Goal: Information Seeking & Learning: Check status

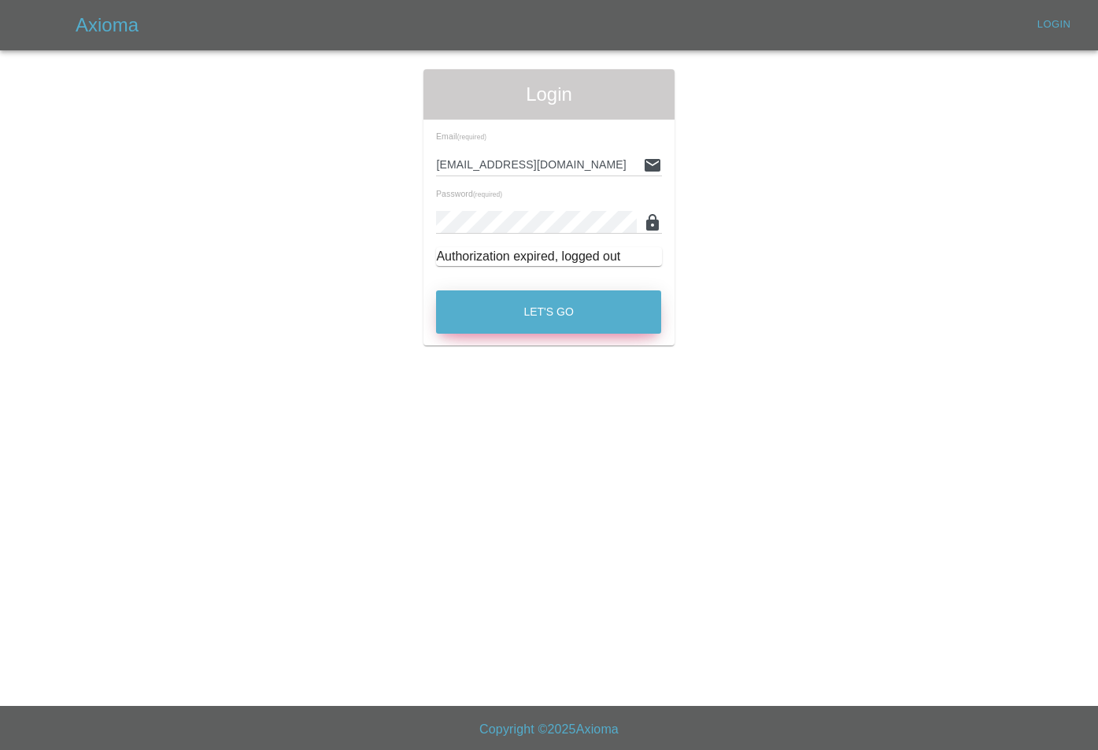
click at [581, 316] on button "Let's Go" at bounding box center [548, 311] width 225 height 43
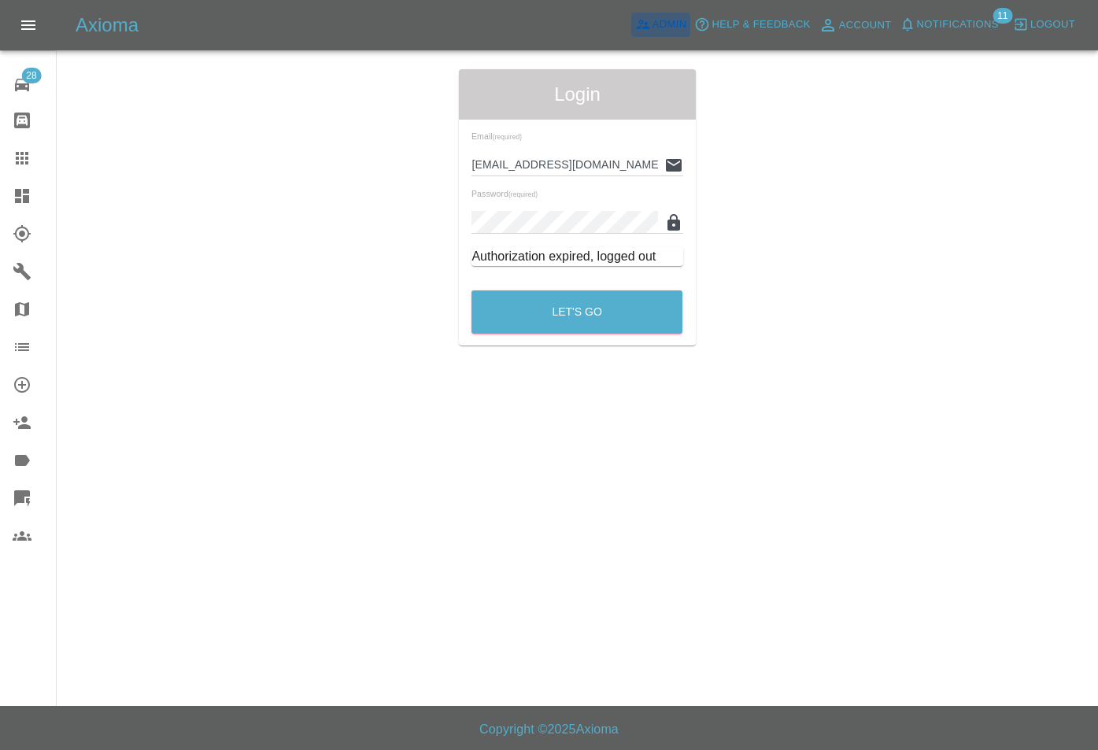
click at [675, 18] on span "Admin" at bounding box center [669, 25] width 35 height 18
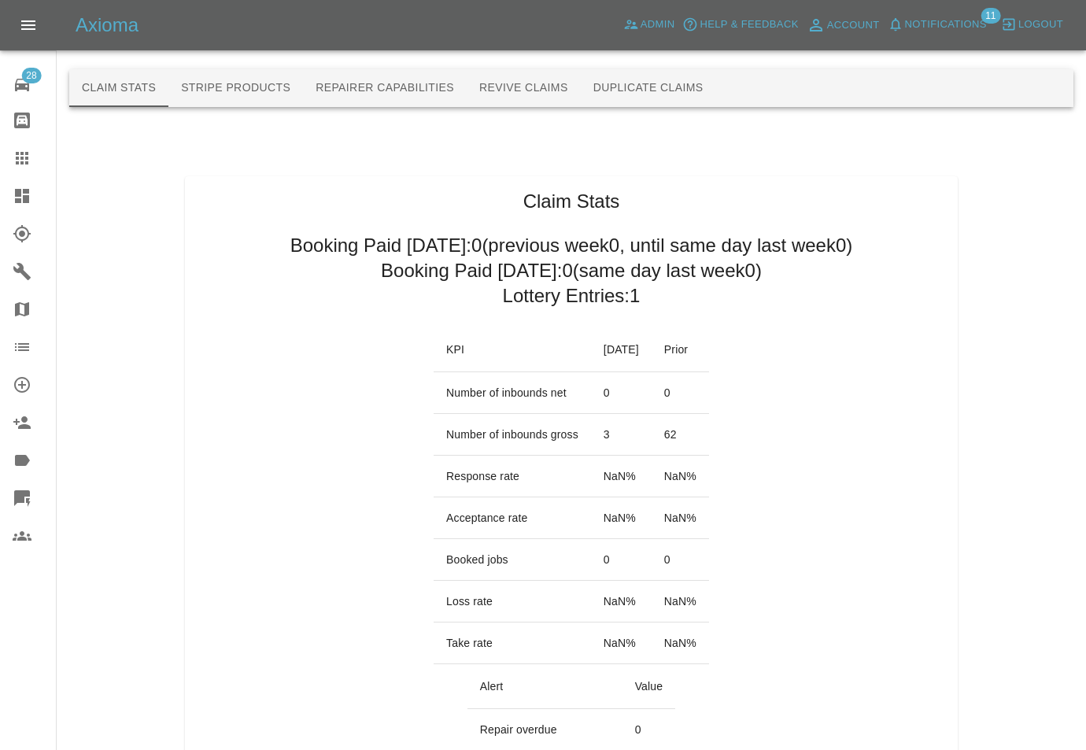
click at [605, 93] on button "Duplicate Claims" at bounding box center [648, 88] width 135 height 38
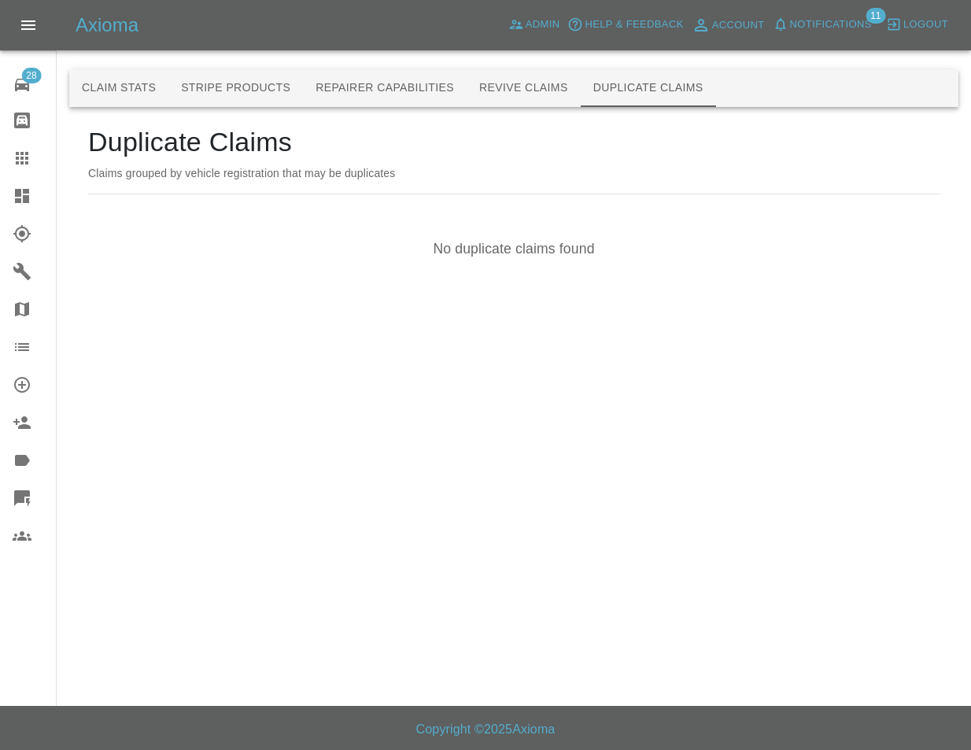
click at [718, 329] on main "Claim Stats Stripe Products Repairer Capabilities Revive Claims Duplicate Claim…" at bounding box center [485, 353] width 971 height 706
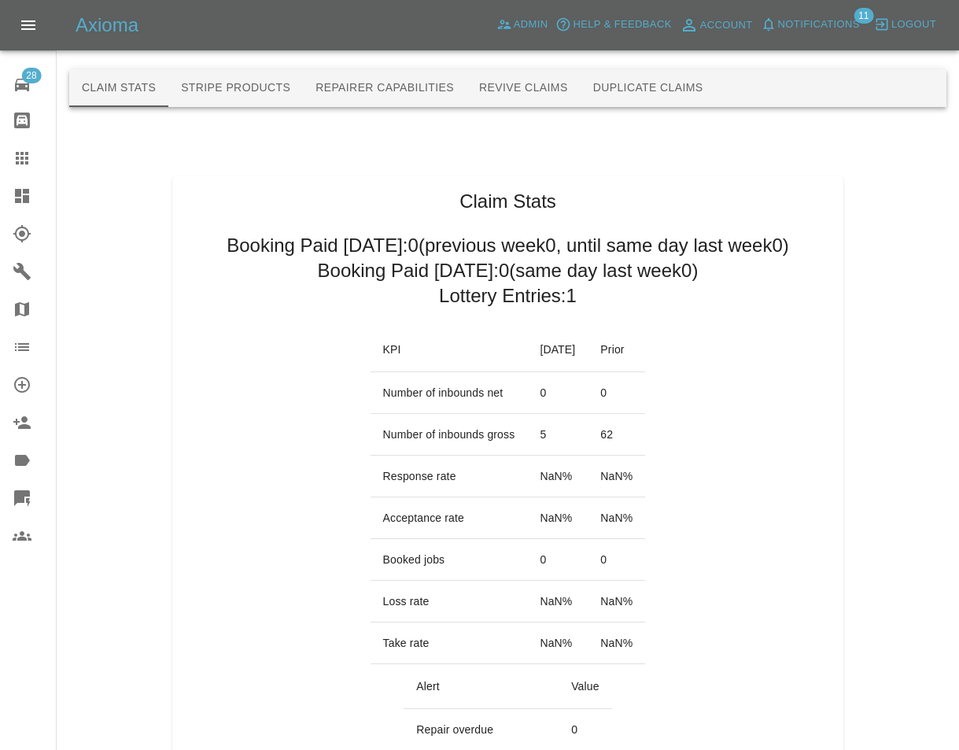
click at [653, 80] on button "Duplicate Claims" at bounding box center [648, 88] width 135 height 38
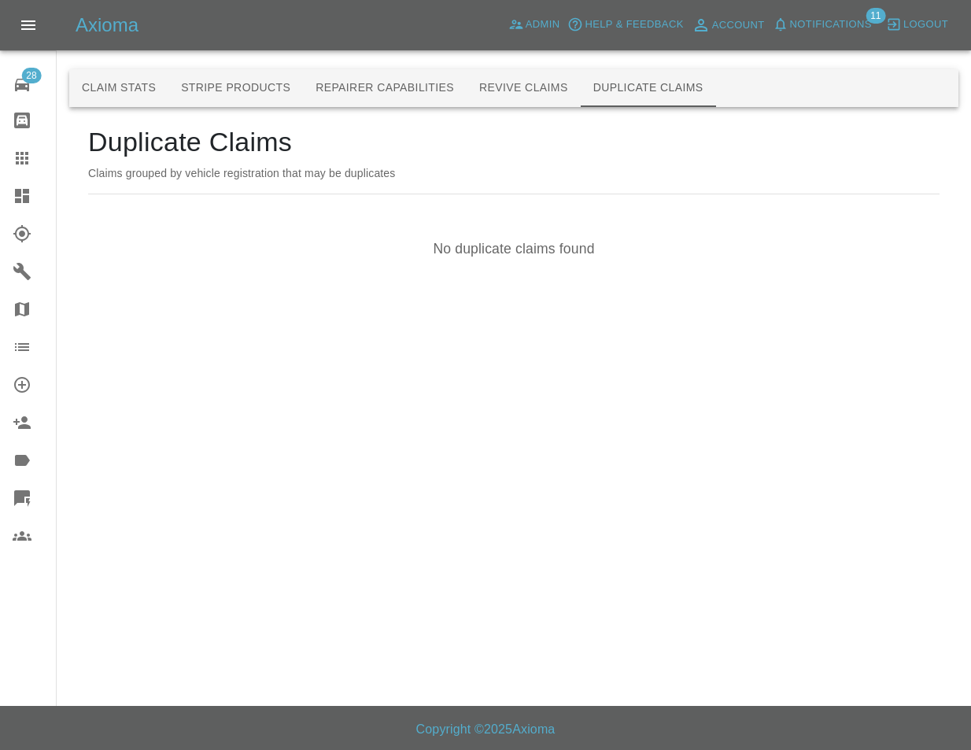
click at [675, 308] on div "Duplicate Claims Claims grouped by vehicle registration that may be duplicates …" at bounding box center [513, 208] width 889 height 202
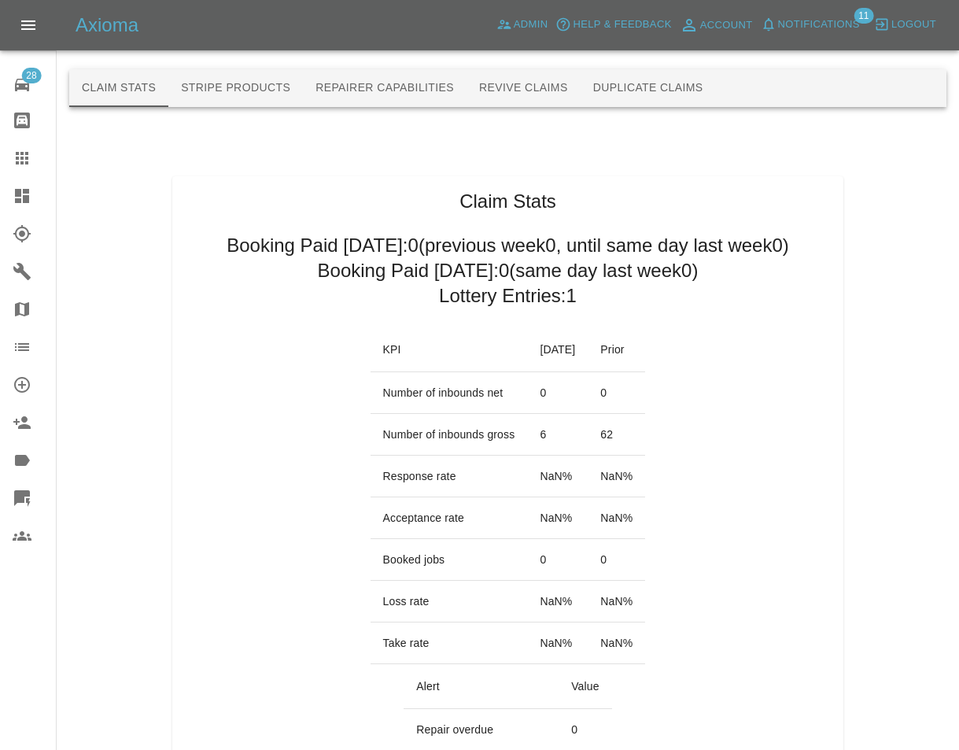
click at [693, 98] on button "Duplicate Claims" at bounding box center [648, 88] width 135 height 38
click at [636, 95] on button "Duplicate Claims" at bounding box center [648, 88] width 135 height 38
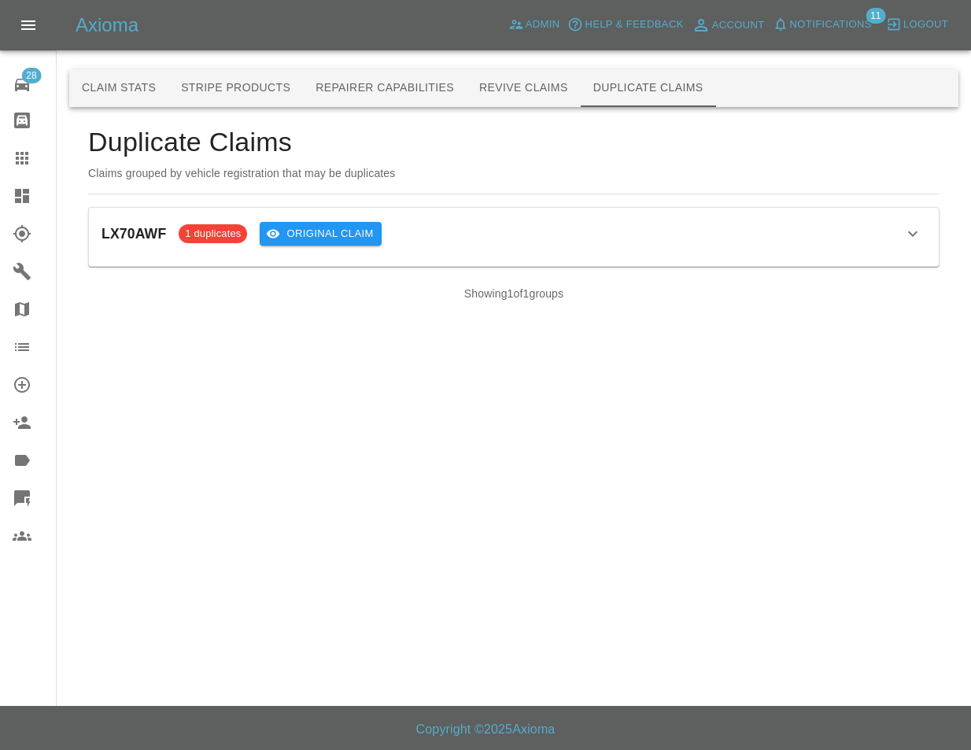
click at [553, 235] on div "LX70AWF 1 duplicates Original Claim" at bounding box center [513, 233] width 825 height 27
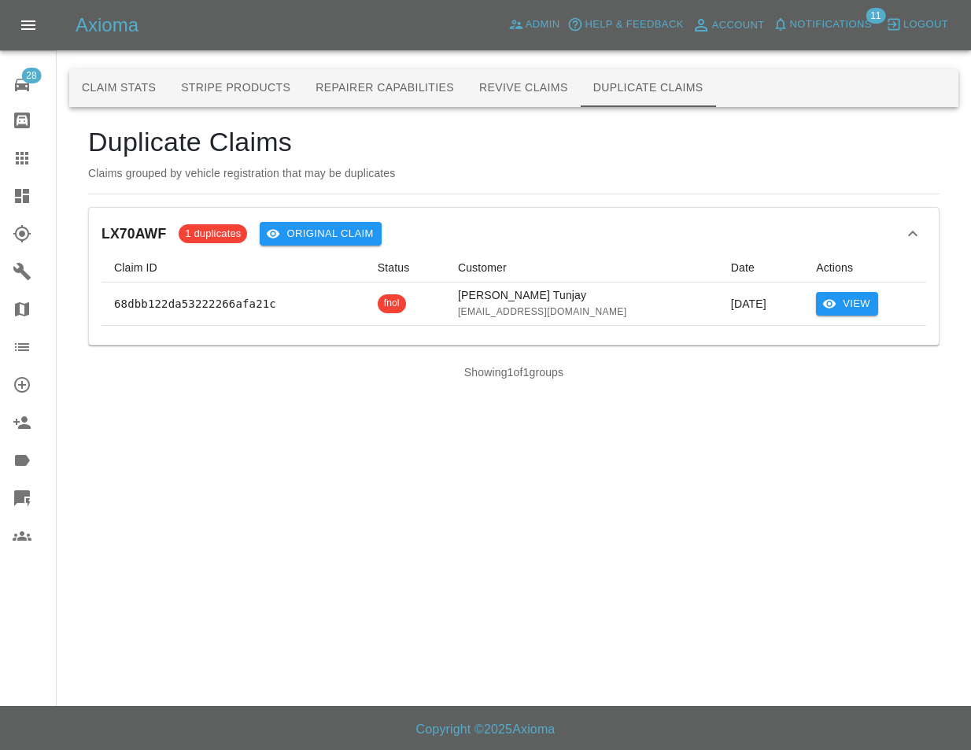
click at [515, 507] on main "Claim Stats Stripe Products Repairer Capabilities Revive Claims Duplicate Claim…" at bounding box center [485, 353] width 971 height 706
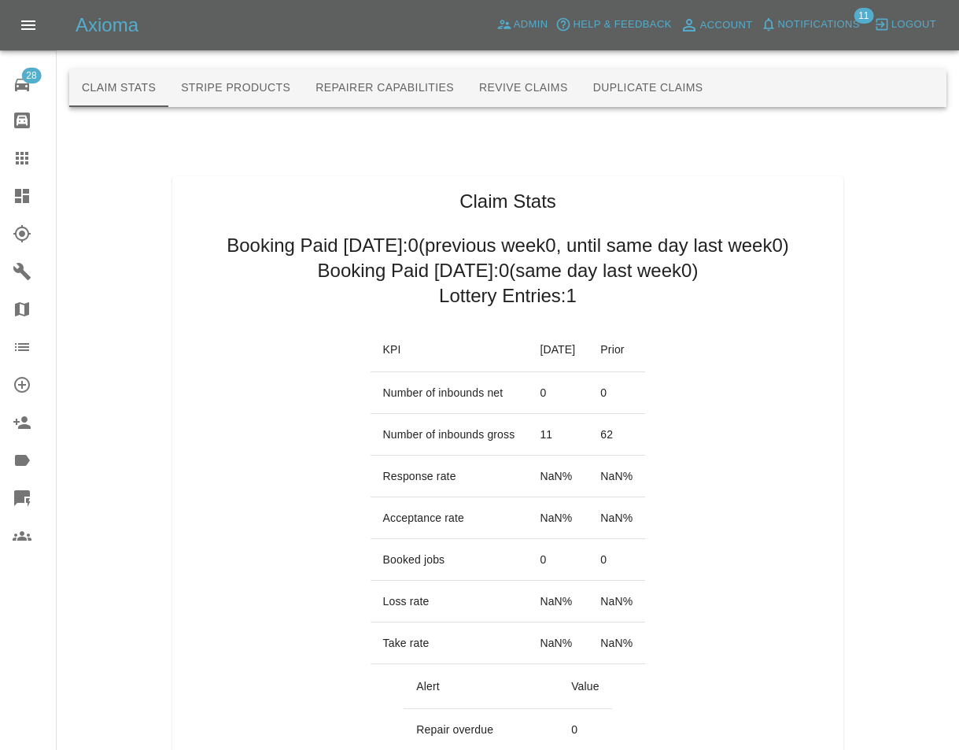
click at [688, 100] on button "Duplicate Claims" at bounding box center [648, 88] width 135 height 38
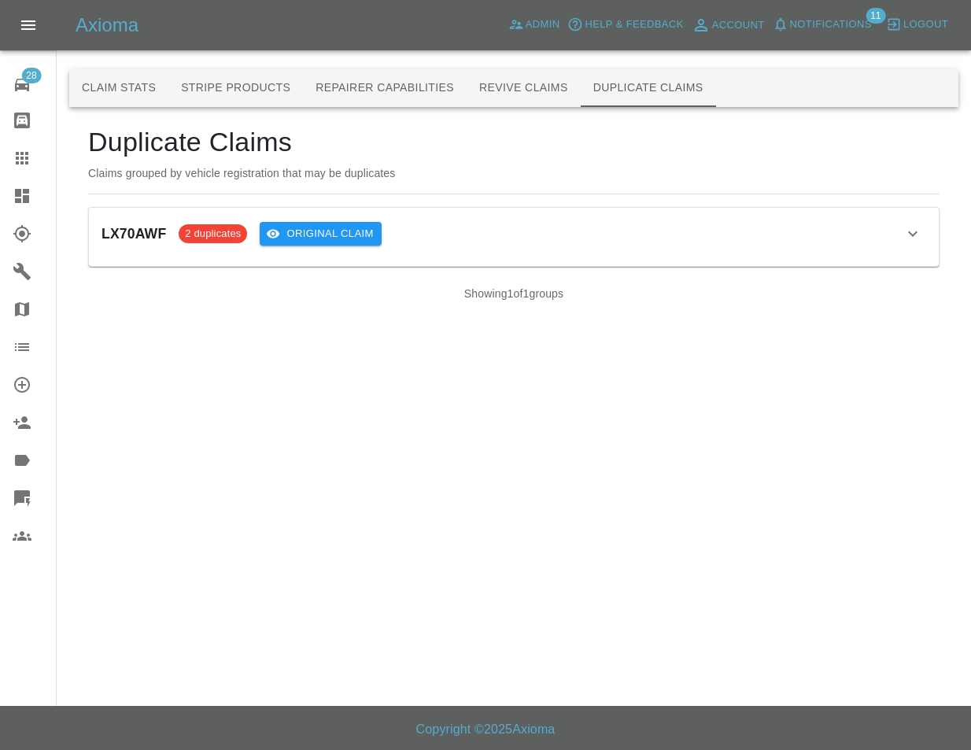
click at [559, 229] on div "LX70AWF 2 duplicates Original Claim" at bounding box center [513, 233] width 825 height 27
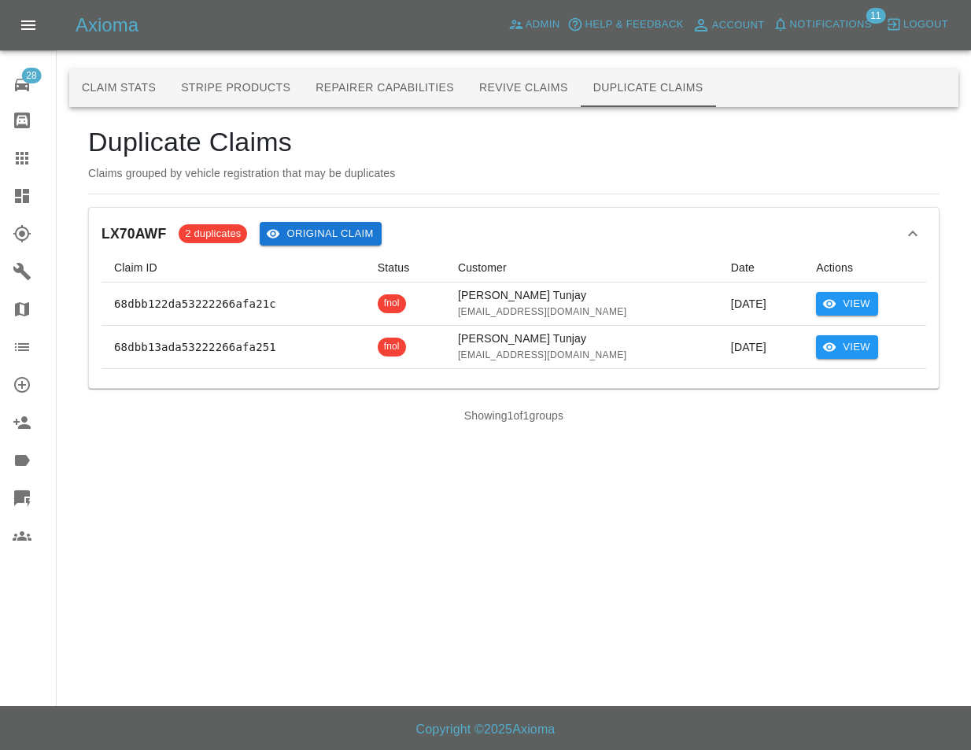
click at [318, 231] on button "Original Claim" at bounding box center [320, 234] width 121 height 24
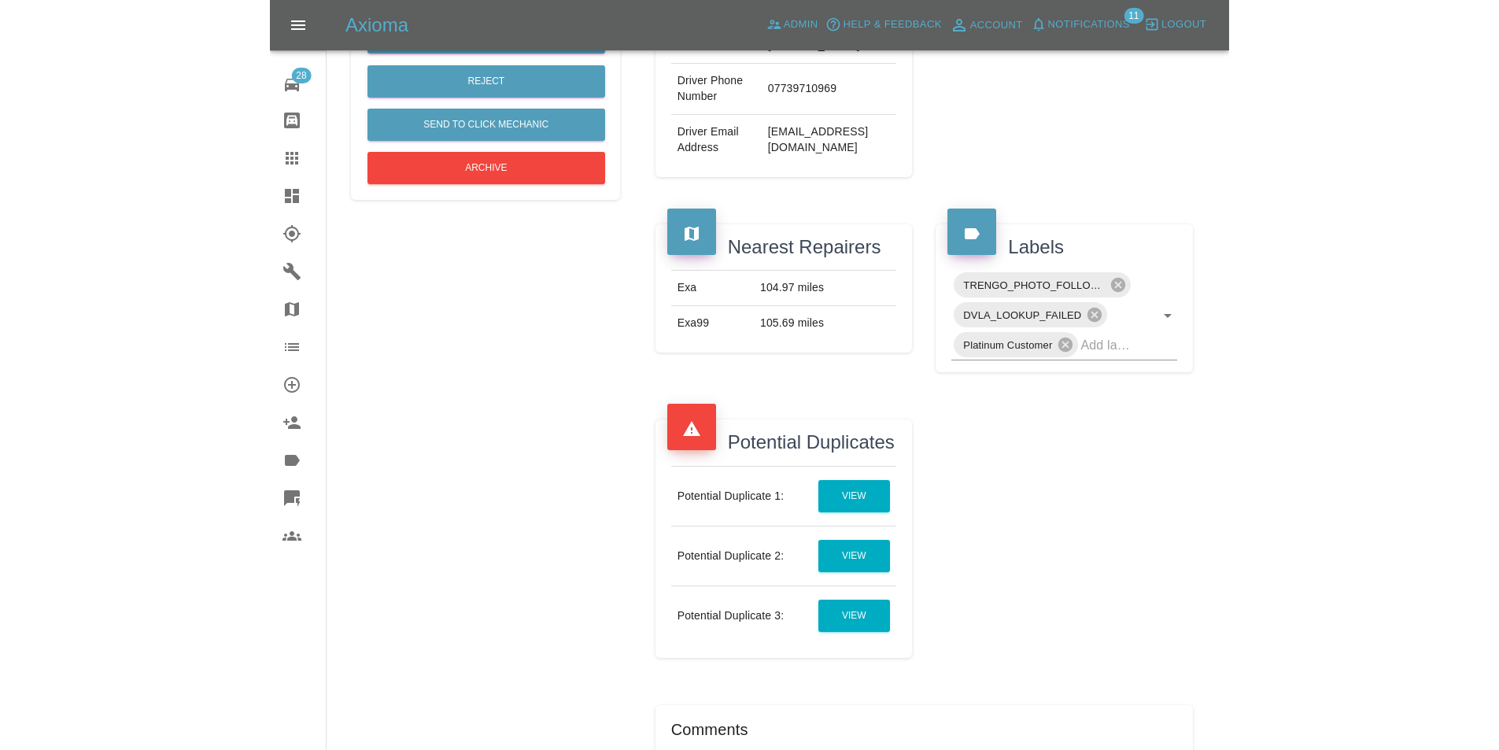
scroll to position [472, 0]
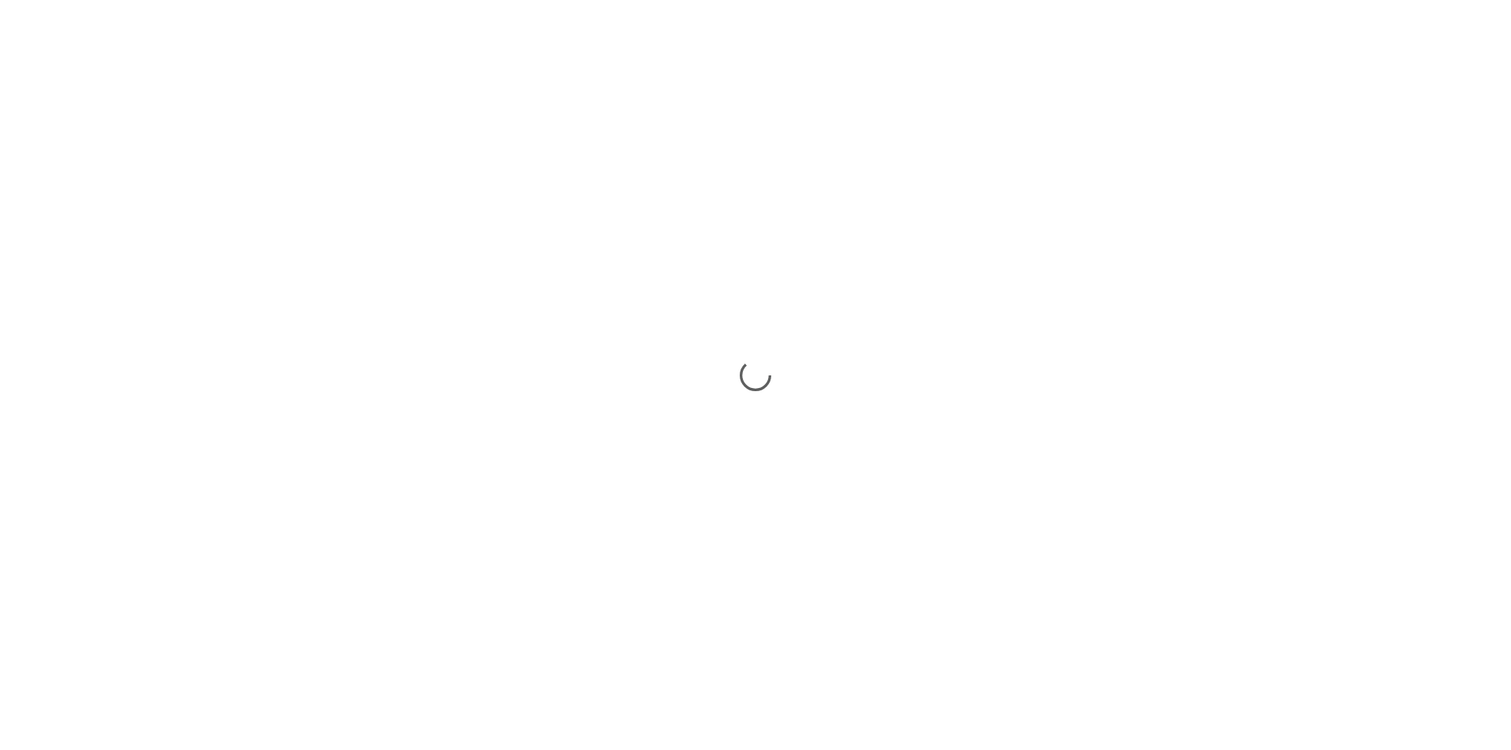
drag, startPoint x: 0, startPoint y: 0, endPoint x: 791, endPoint y: 422, distance: 896.8
click at [791, 422] on div at bounding box center [755, 375] width 1511 height 750
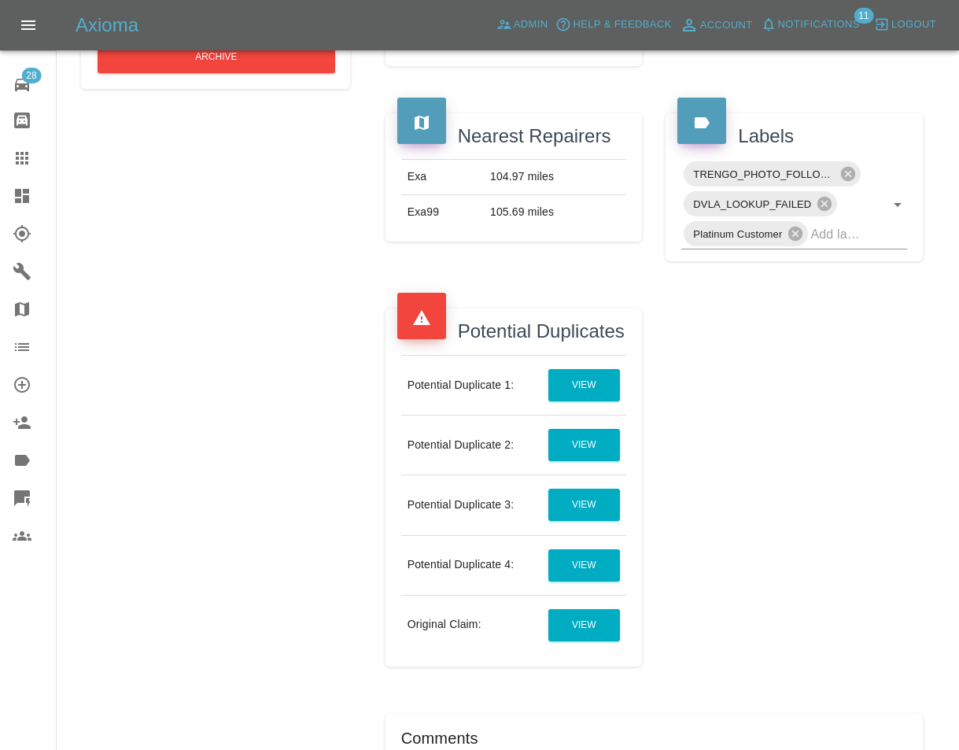
scroll to position [629, 0]
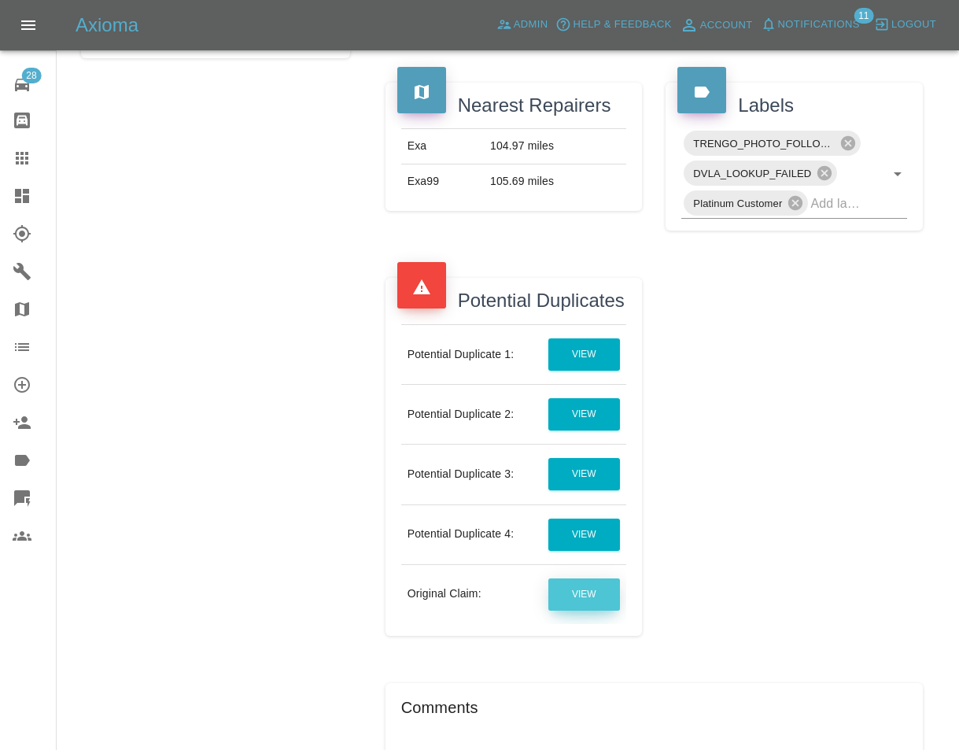
click at [581, 611] on link "View" at bounding box center [584, 594] width 72 height 32
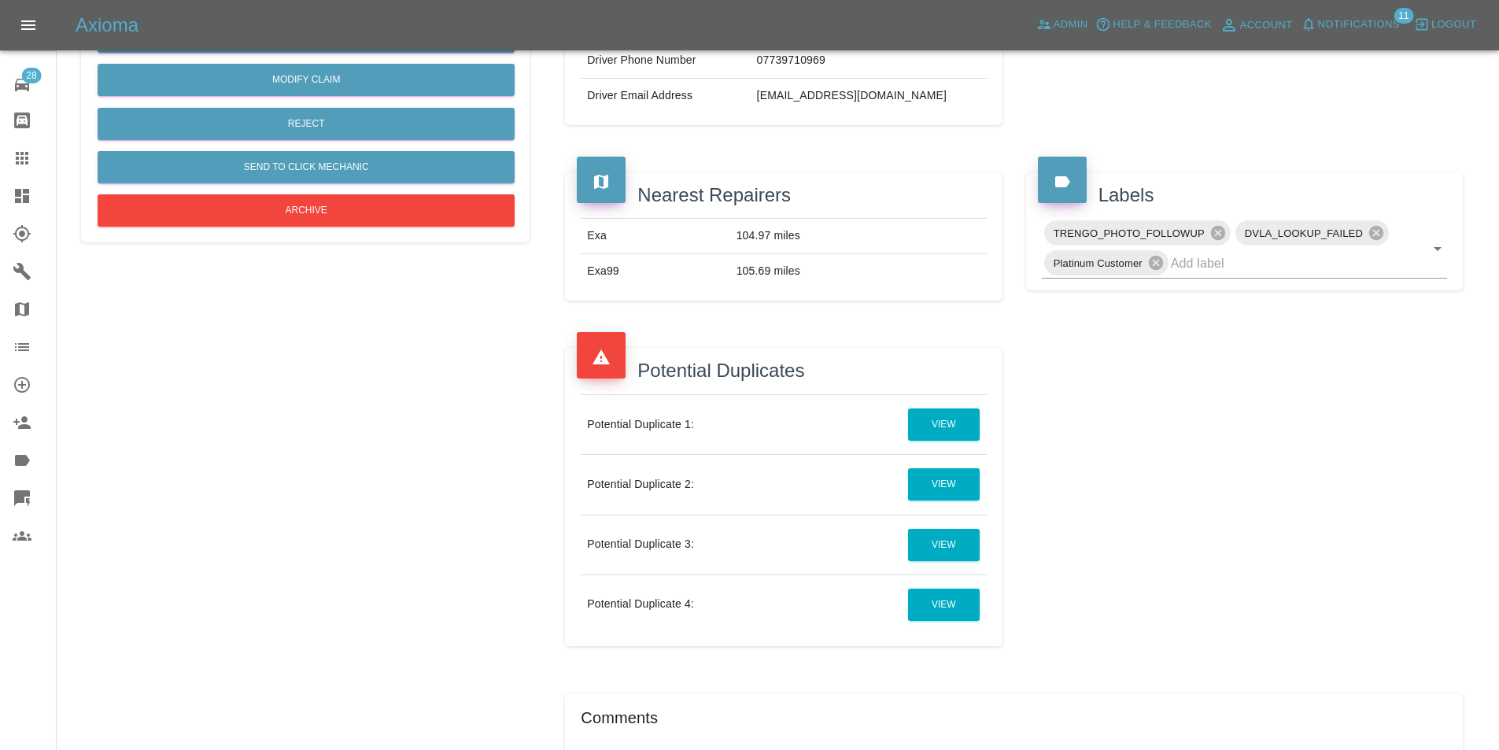
scroll to position [472, 0]
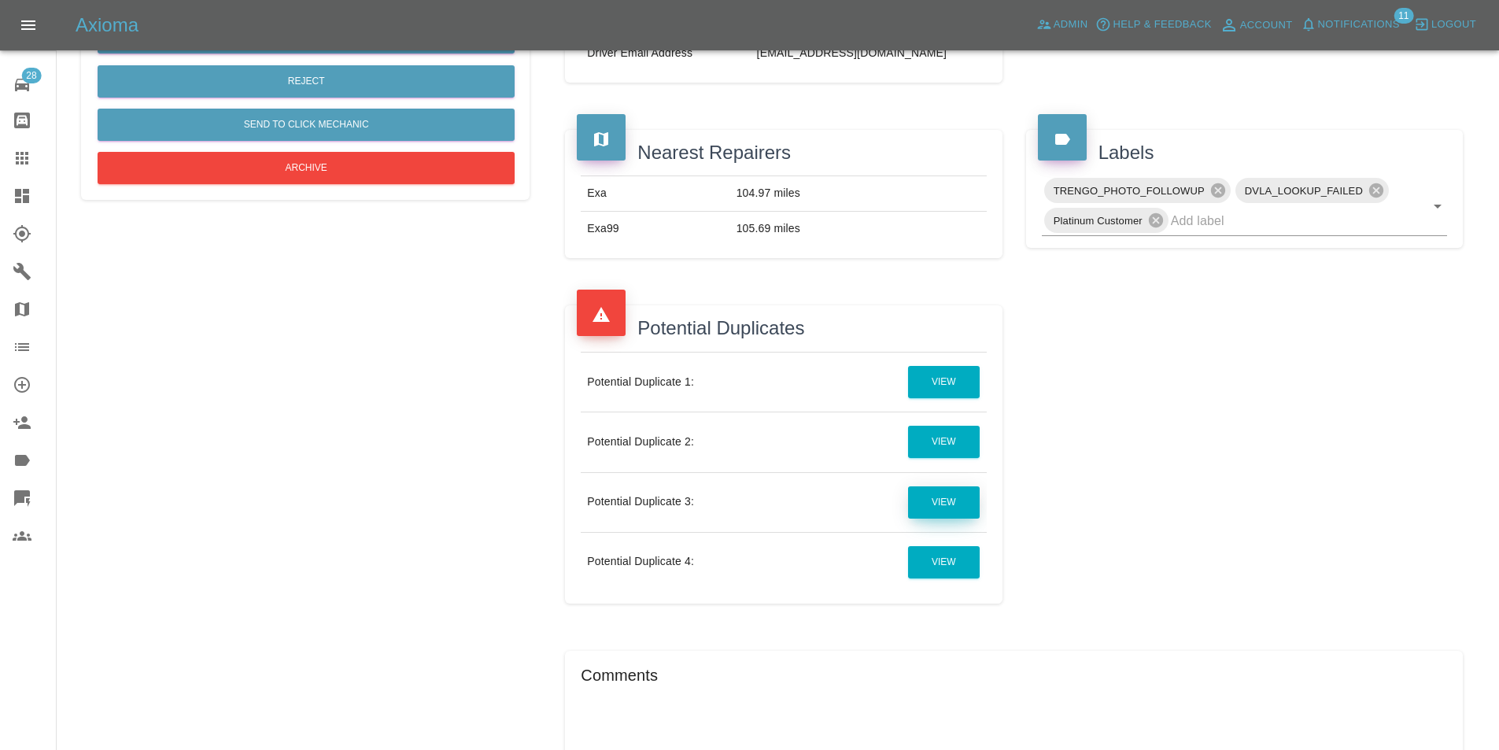
click at [962, 507] on link "View" at bounding box center [944, 502] width 72 height 32
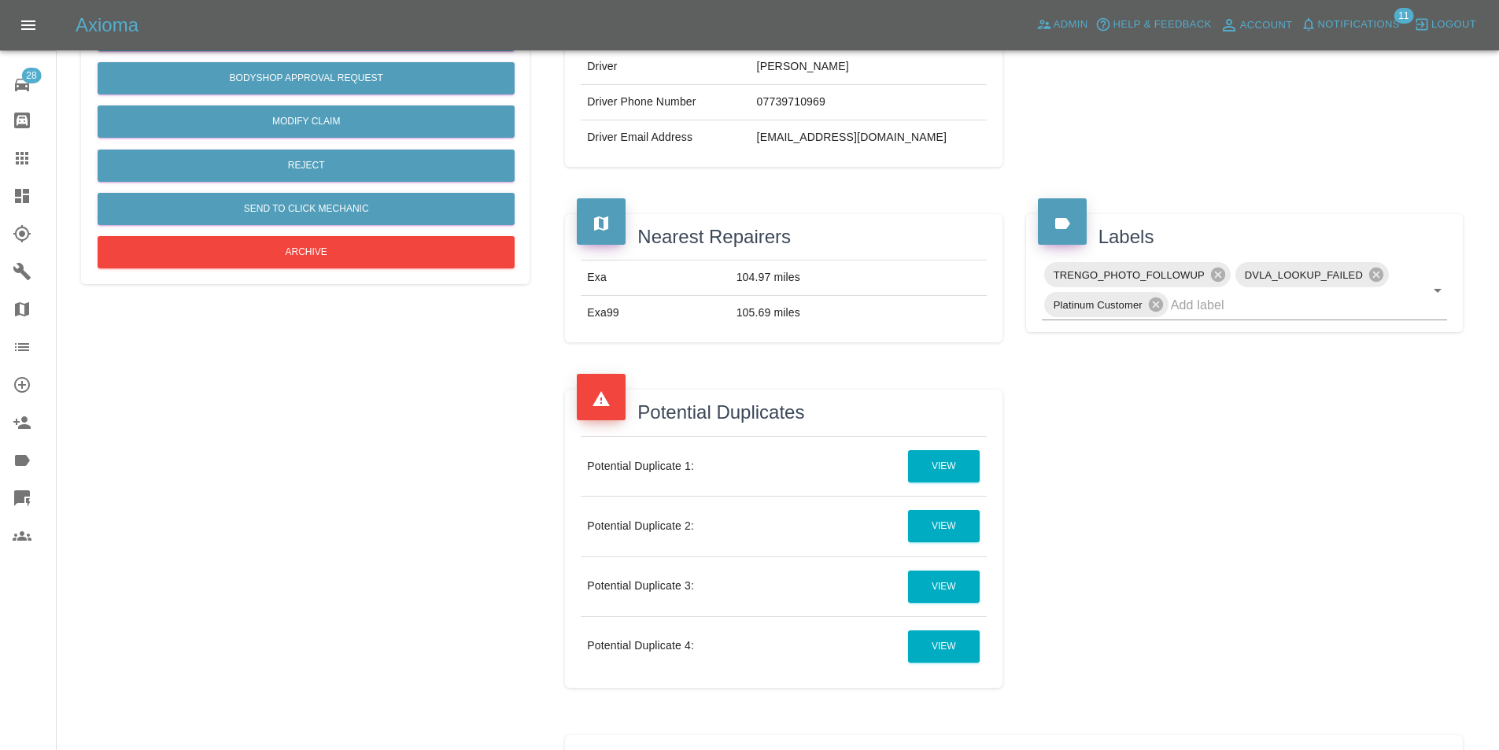
scroll to position [472, 0]
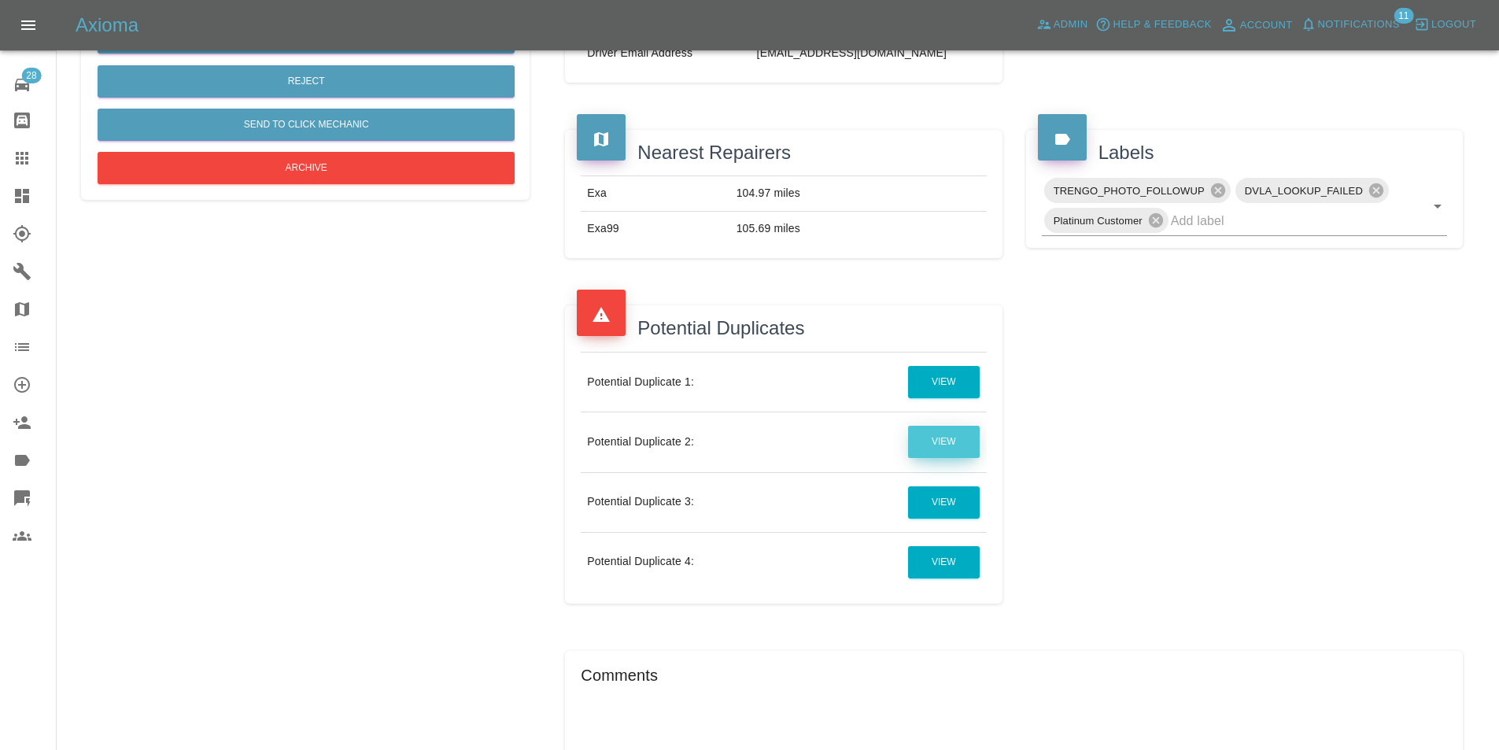
click at [954, 437] on link "View" at bounding box center [944, 442] width 72 height 32
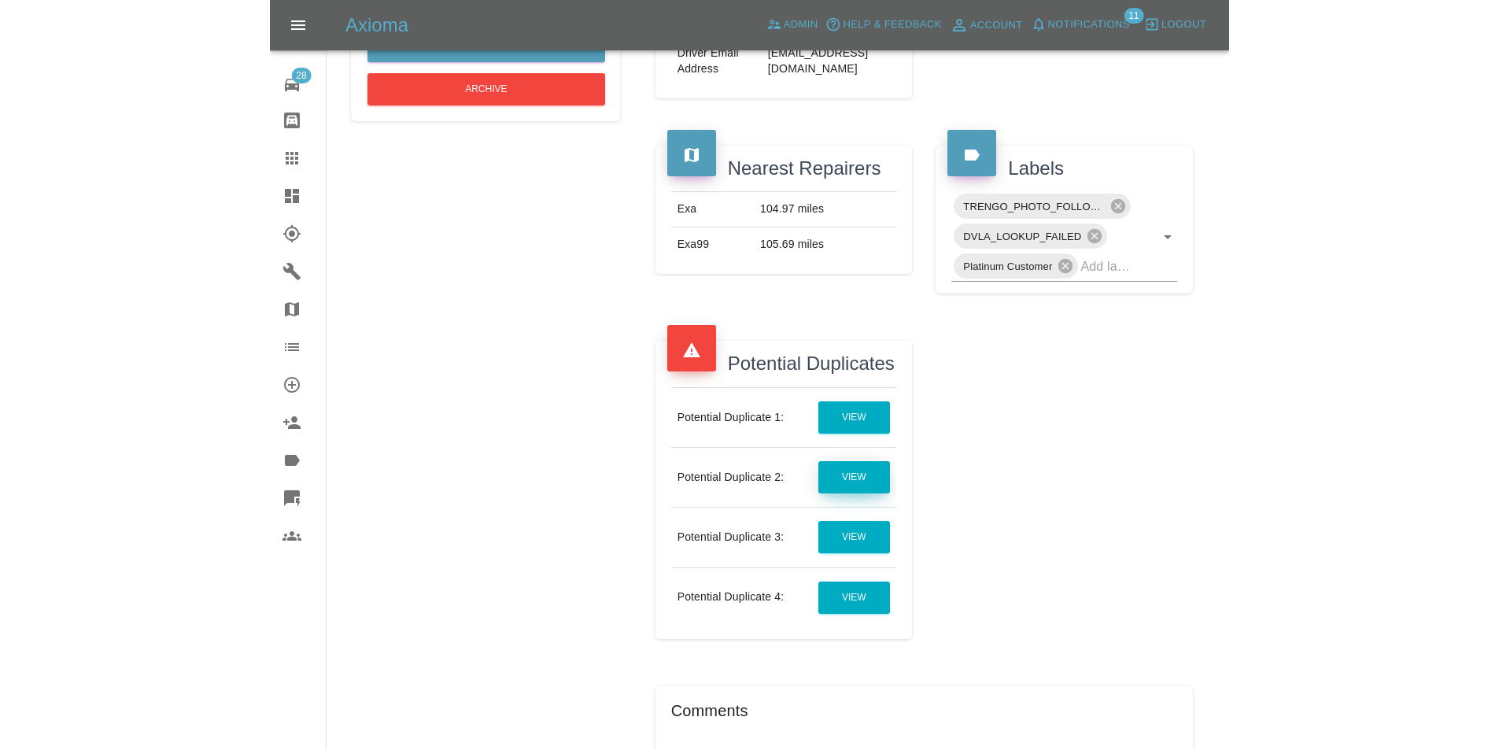
scroll to position [551, 0]
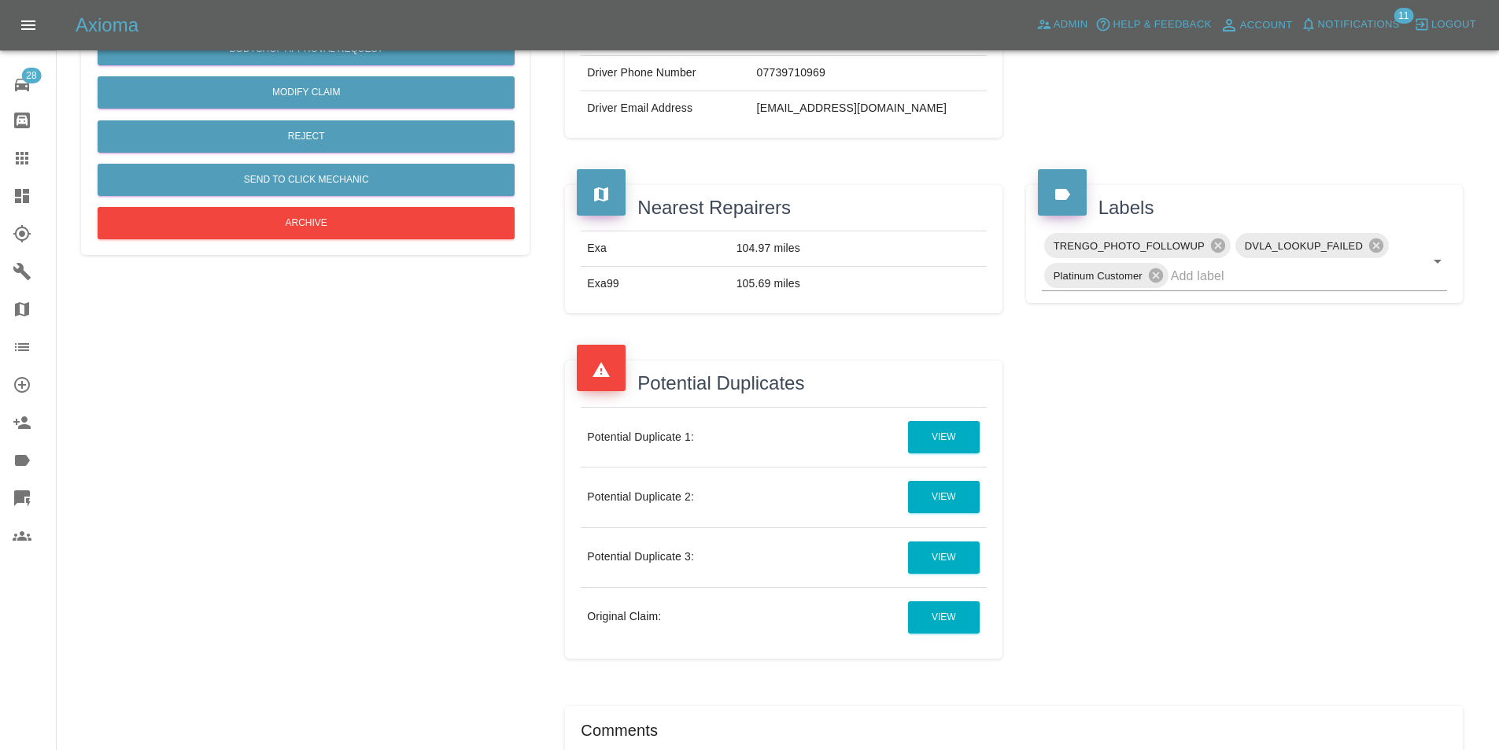
scroll to position [472, 0]
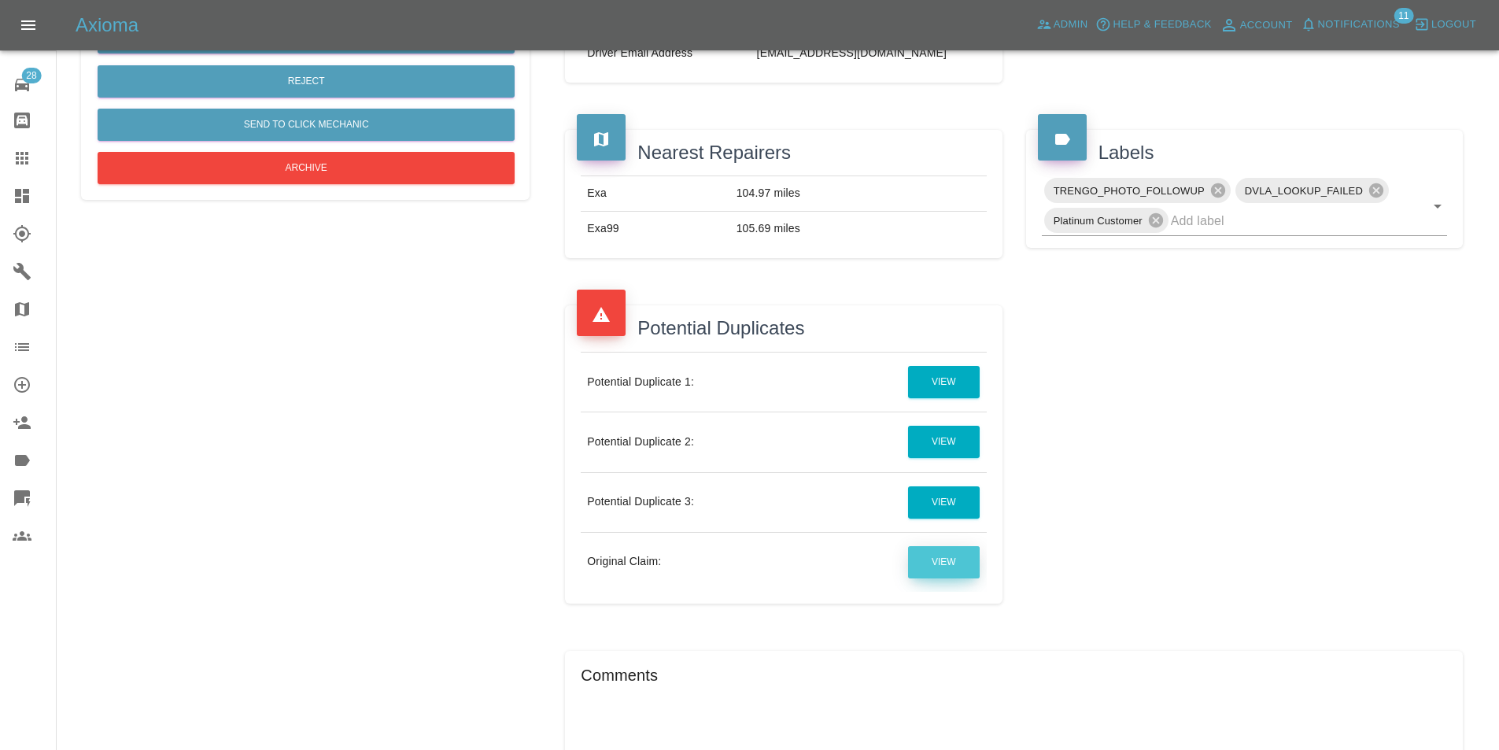
click at [942, 551] on link "View" at bounding box center [944, 562] width 72 height 32
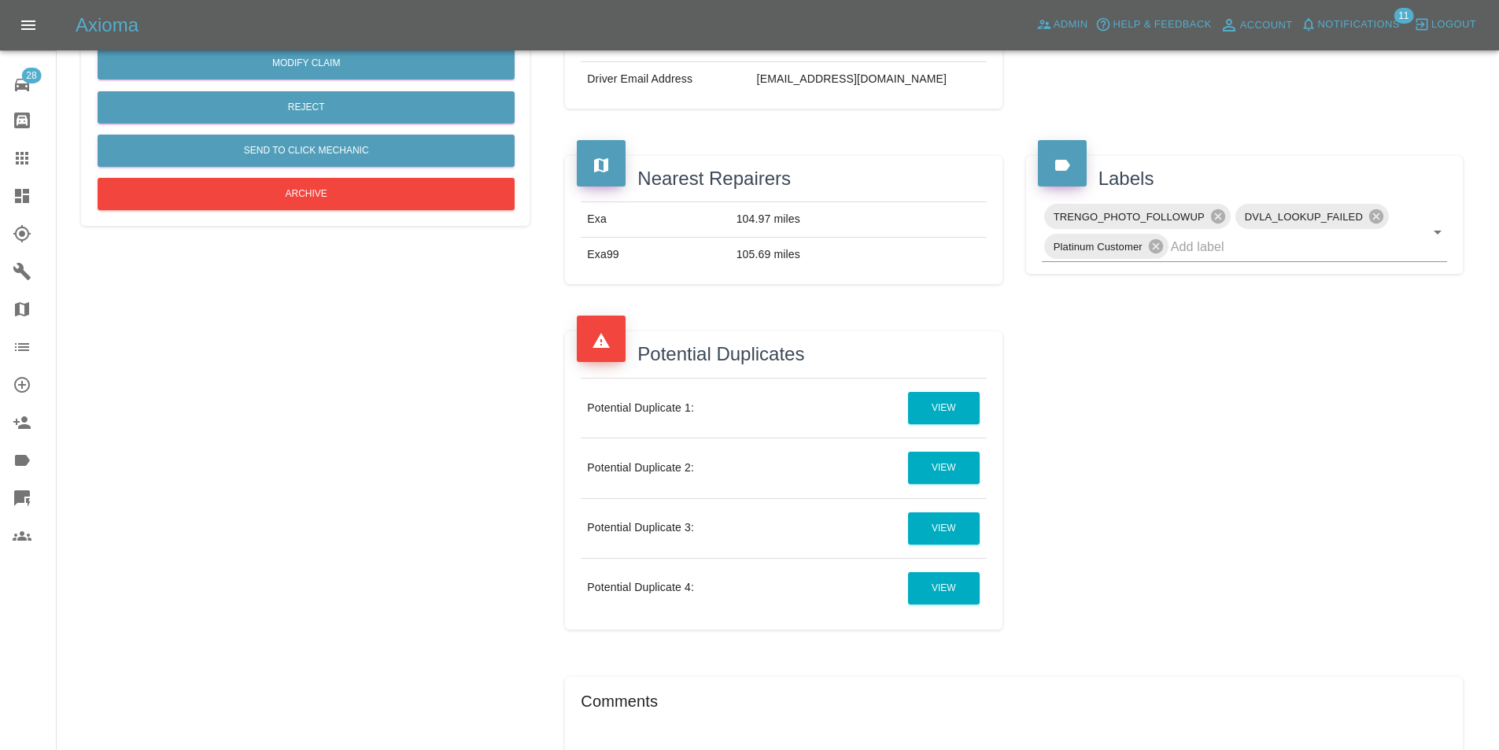
scroll to position [393, 0]
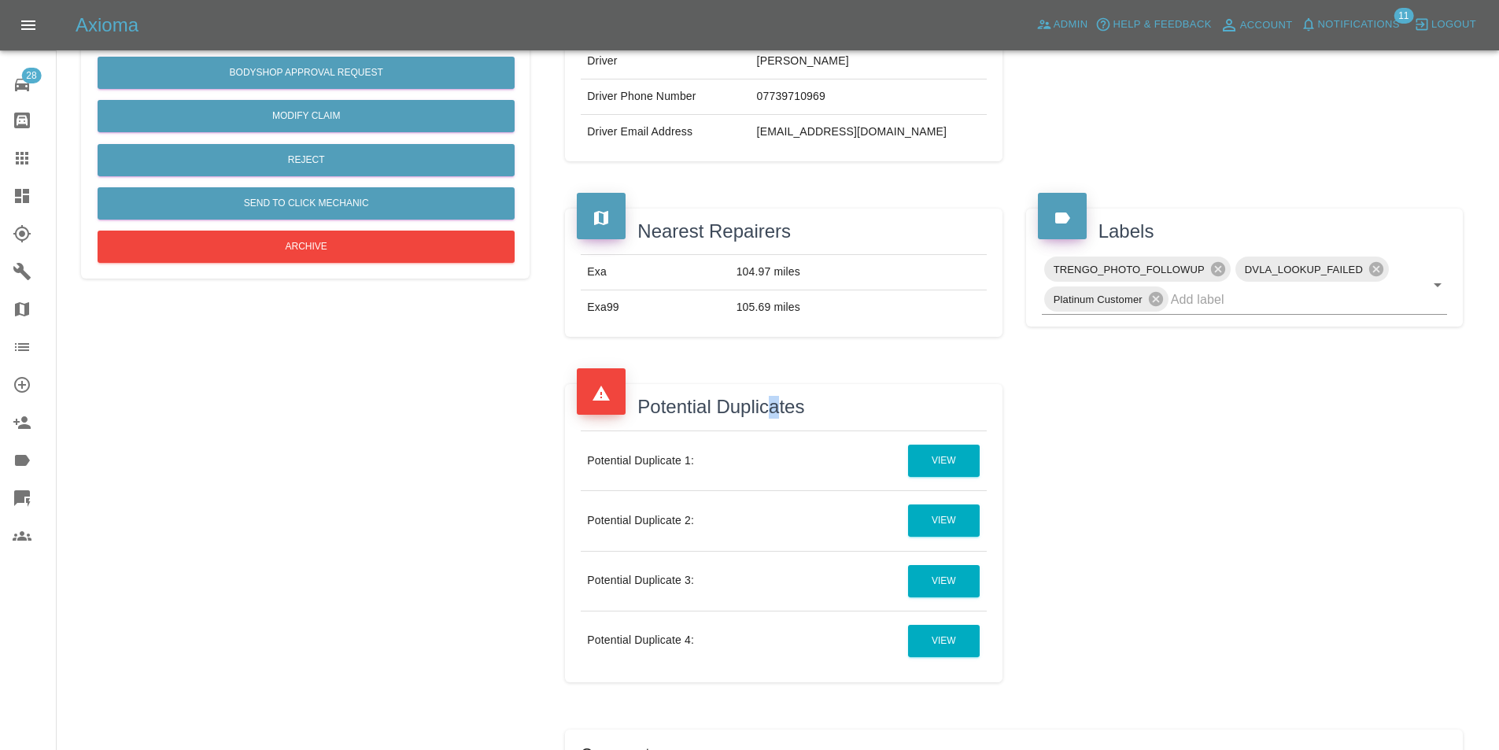
drag, startPoint x: 781, startPoint y: 611, endPoint x: 773, endPoint y: 356, distance: 255.8
click at [745, 389] on div "Potential Duplicates" at bounding box center [783, 401] width 413 height 35
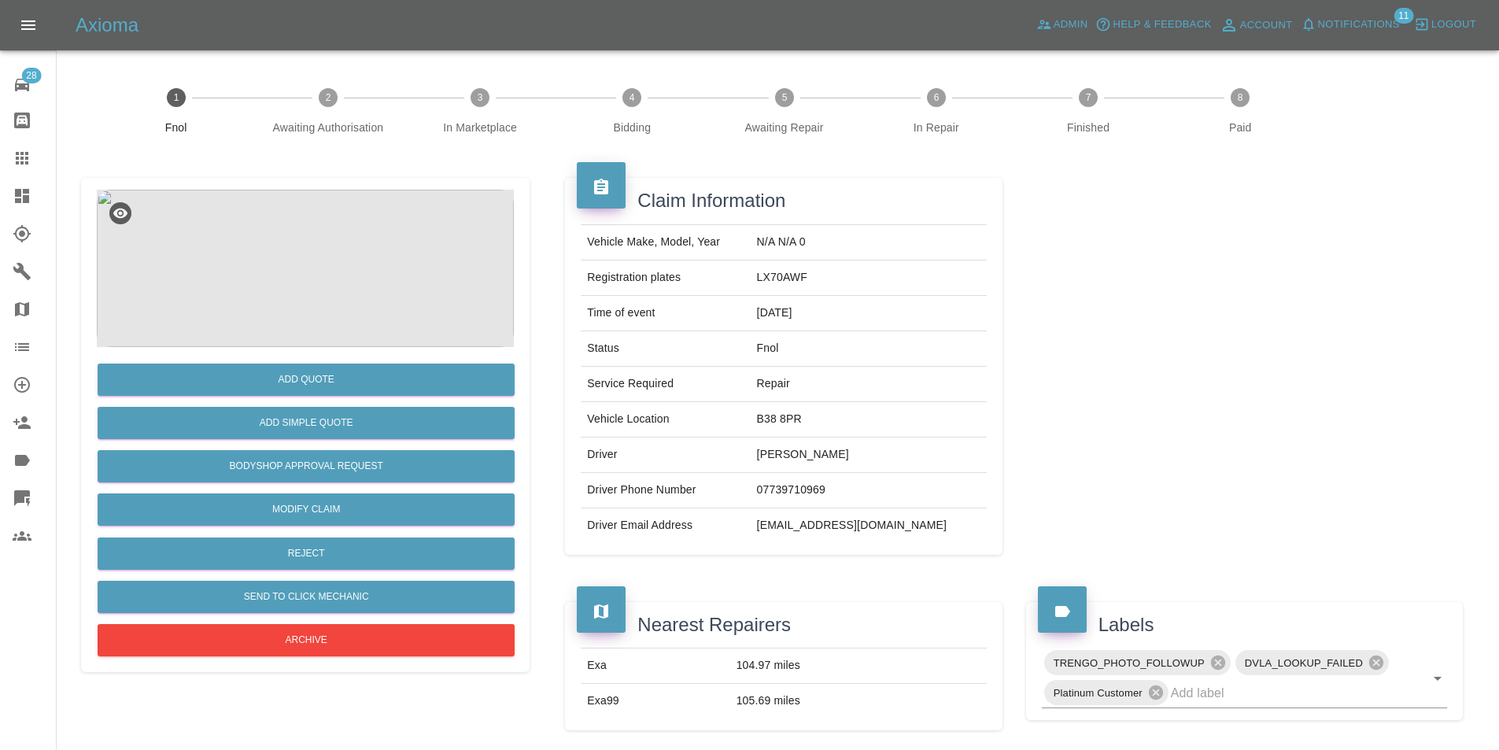
scroll to position [530, 0]
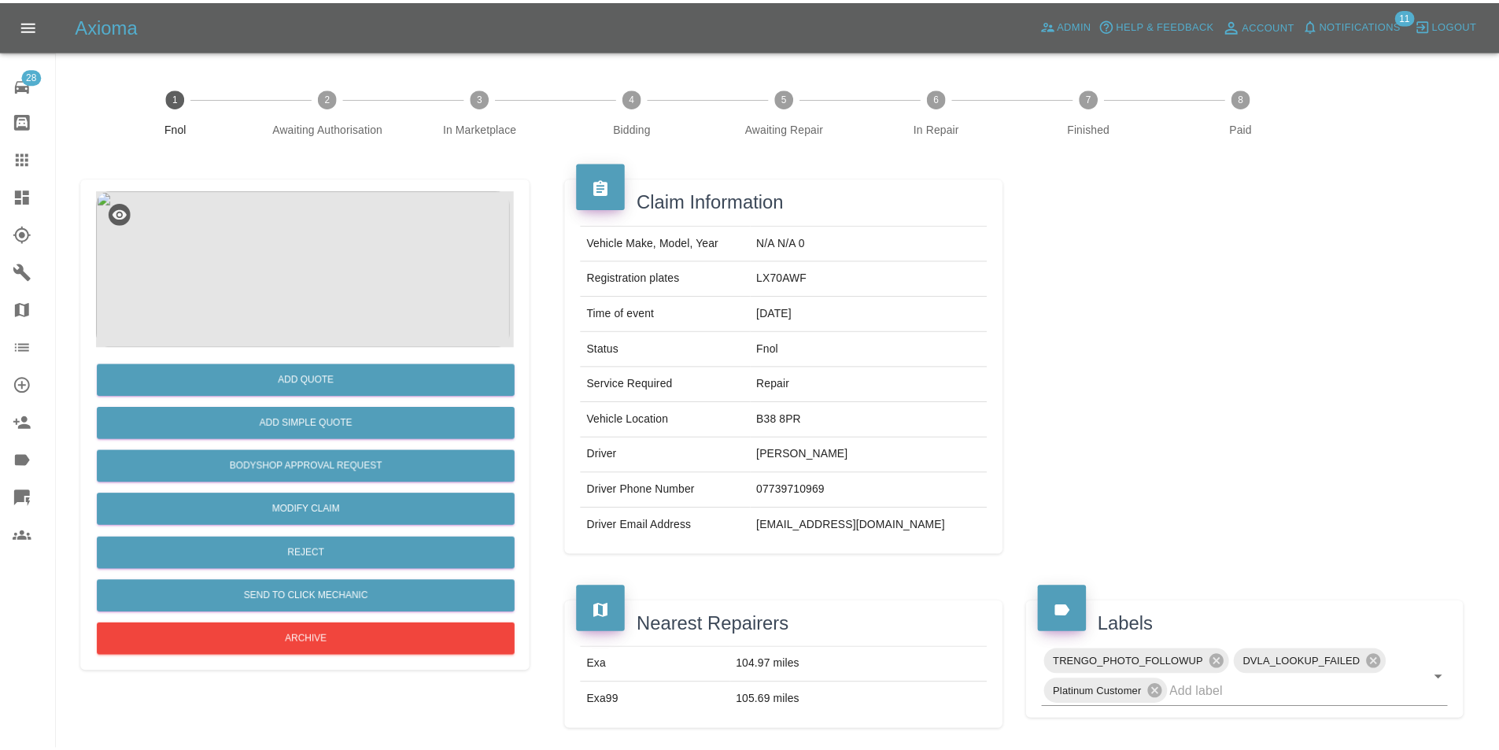
scroll to position [530, 0]
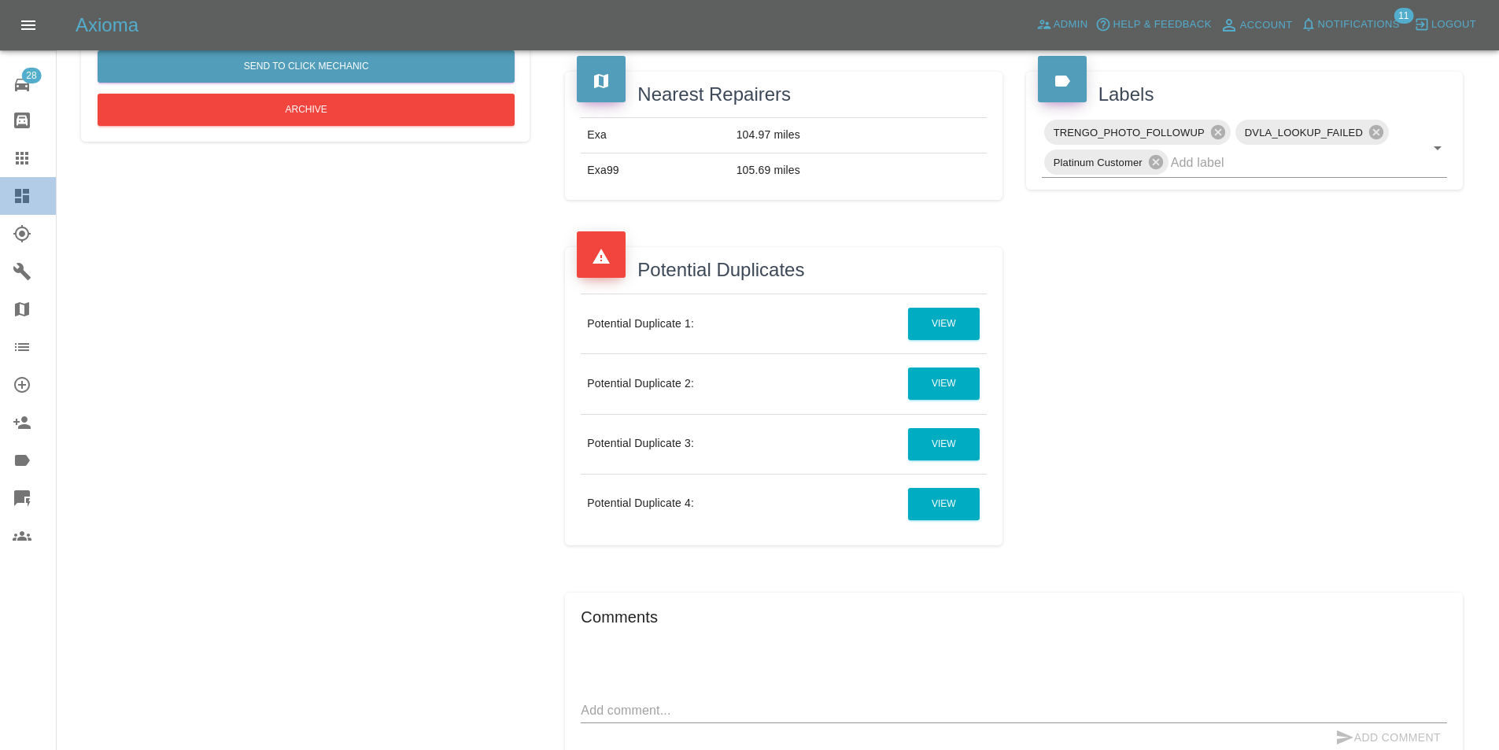
click at [8, 185] on link "Dashboard" at bounding box center [28, 196] width 56 height 38
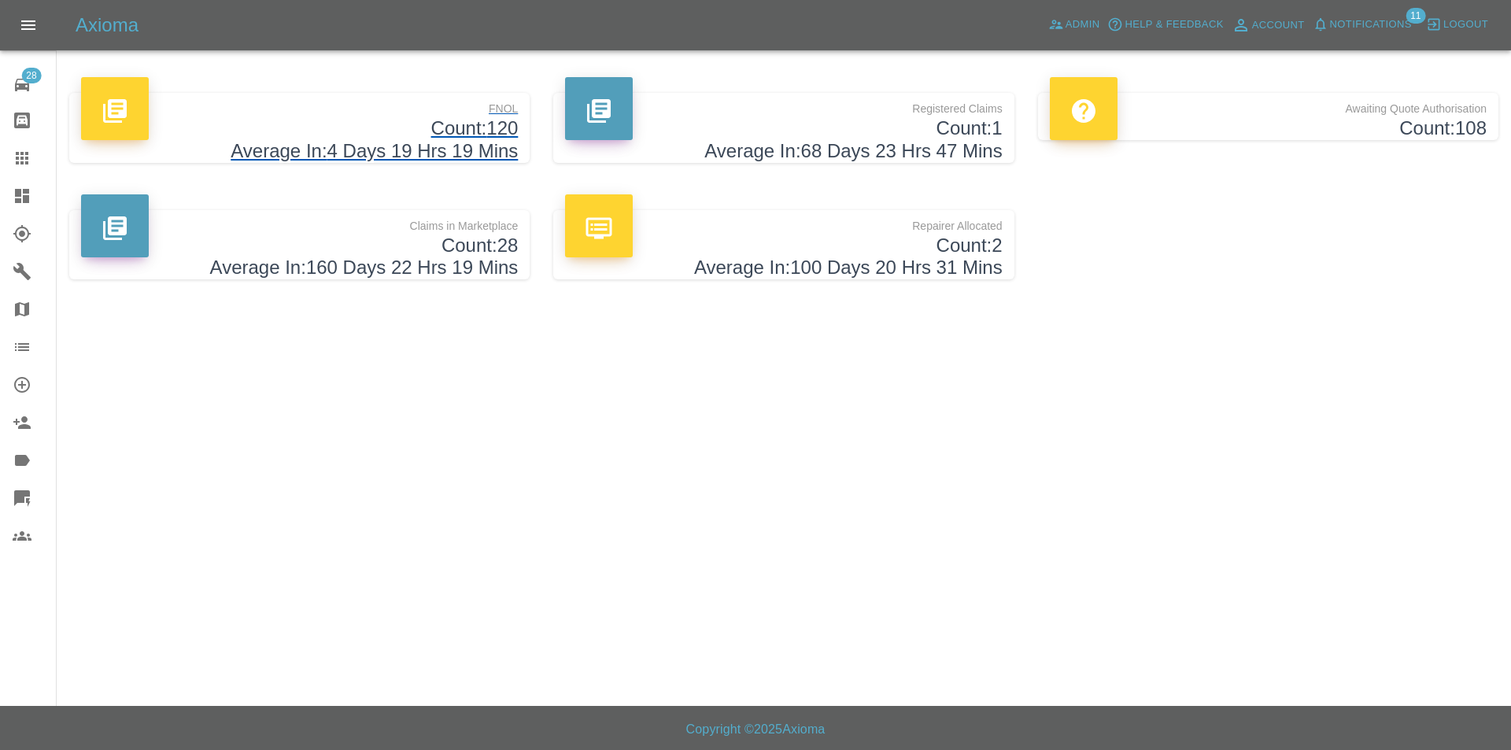
click at [356, 148] on h4 "Average In: 4 Days 19 Hrs 19 Mins" at bounding box center [299, 151] width 437 height 23
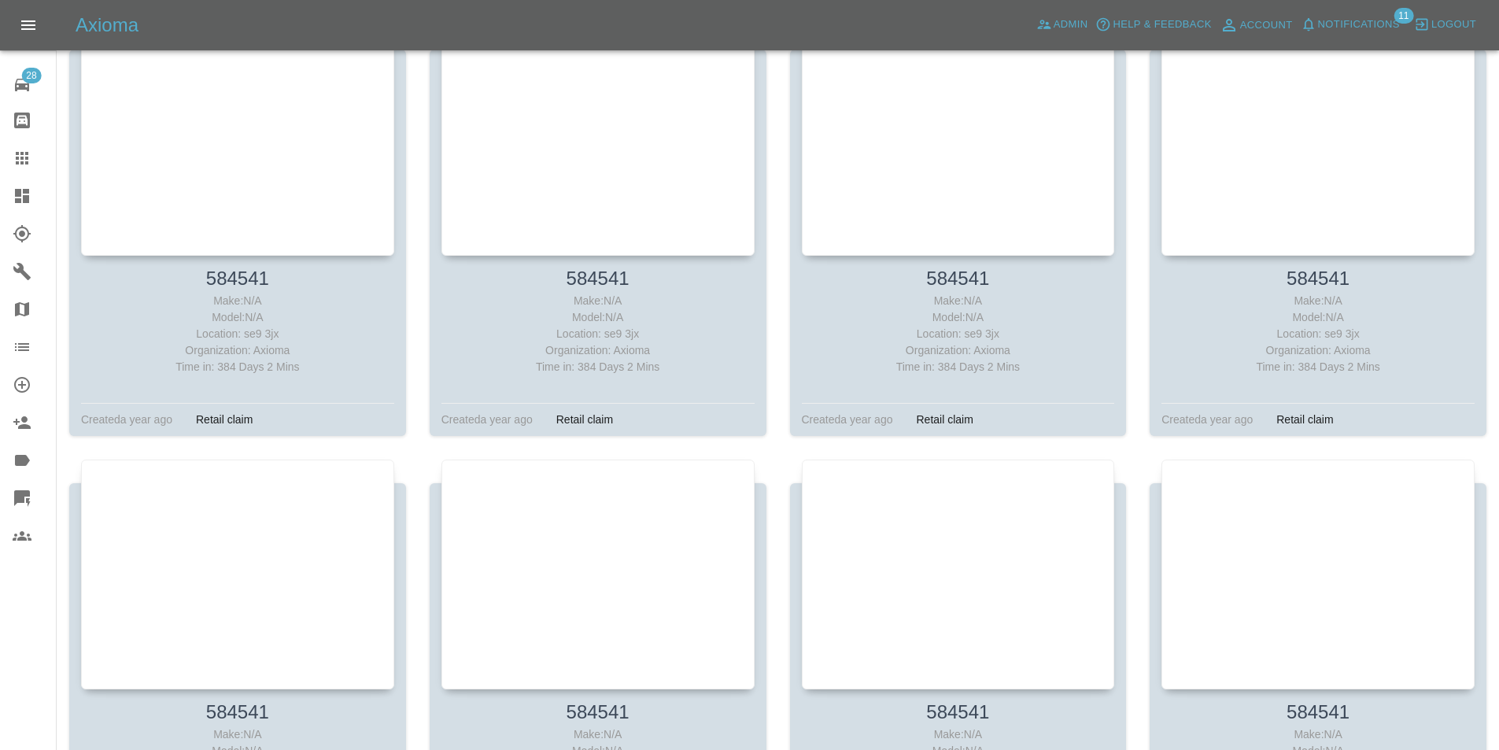
scroll to position [11716, 0]
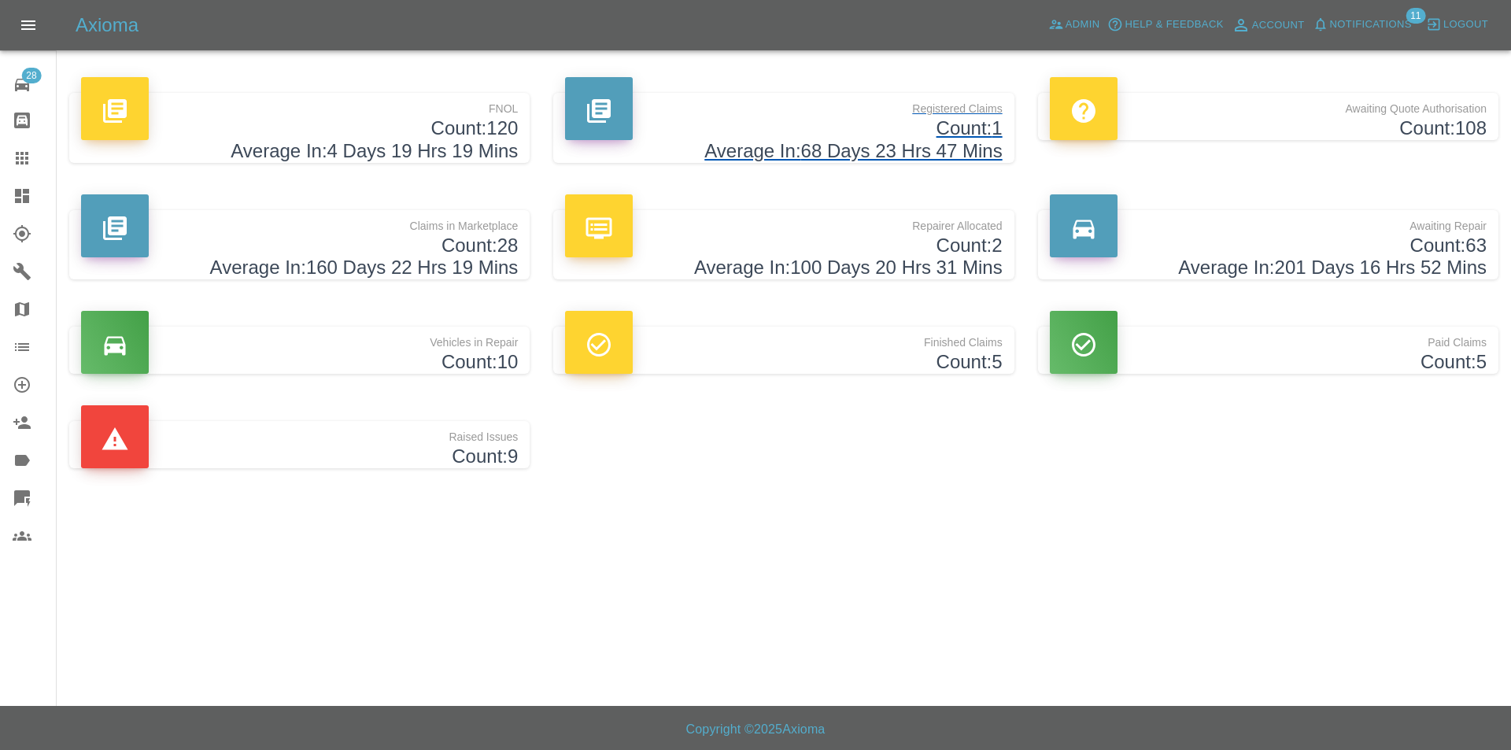
click at [750, 131] on h4 "Count: 1" at bounding box center [783, 128] width 437 height 23
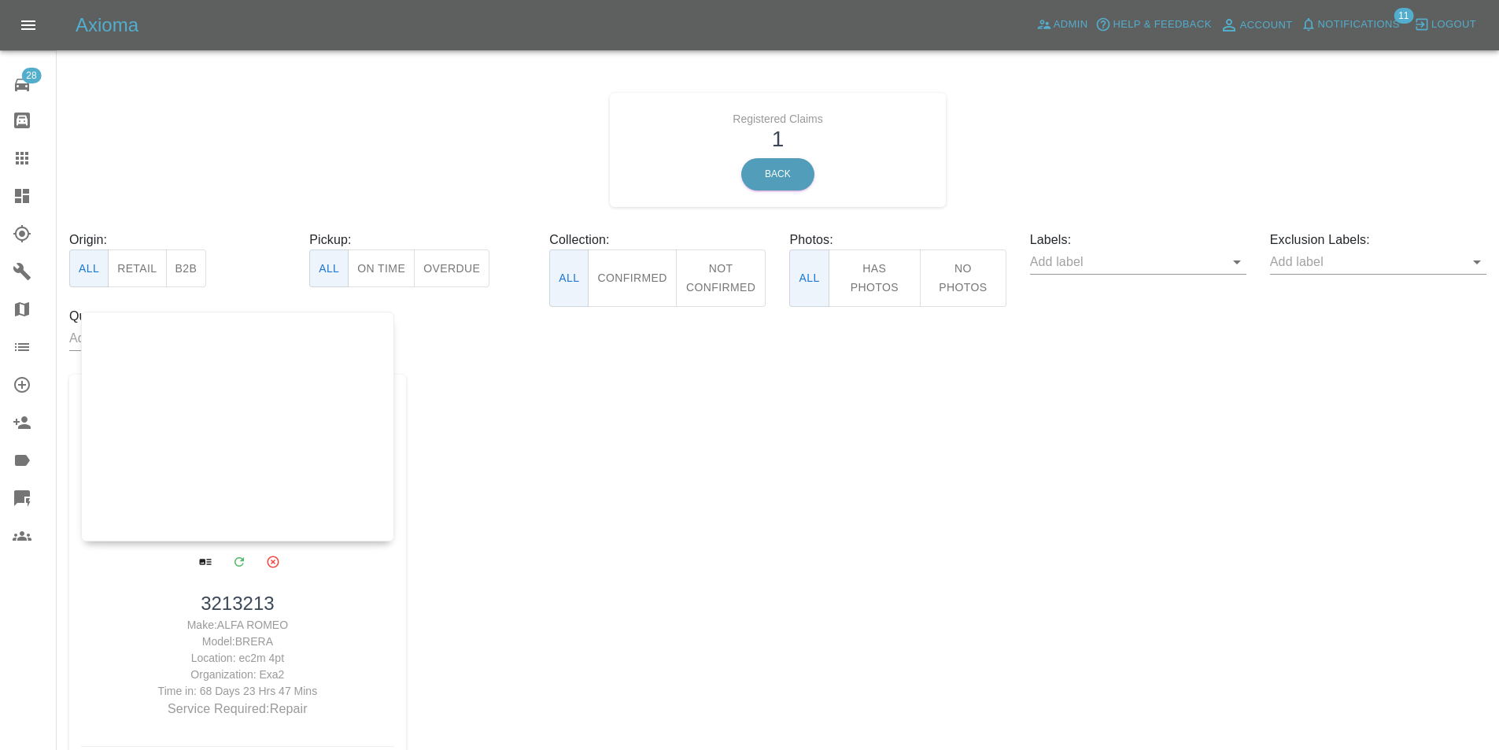
drag, startPoint x: 208, startPoint y: 374, endPoint x: 205, endPoint y: 360, distance: 13.9
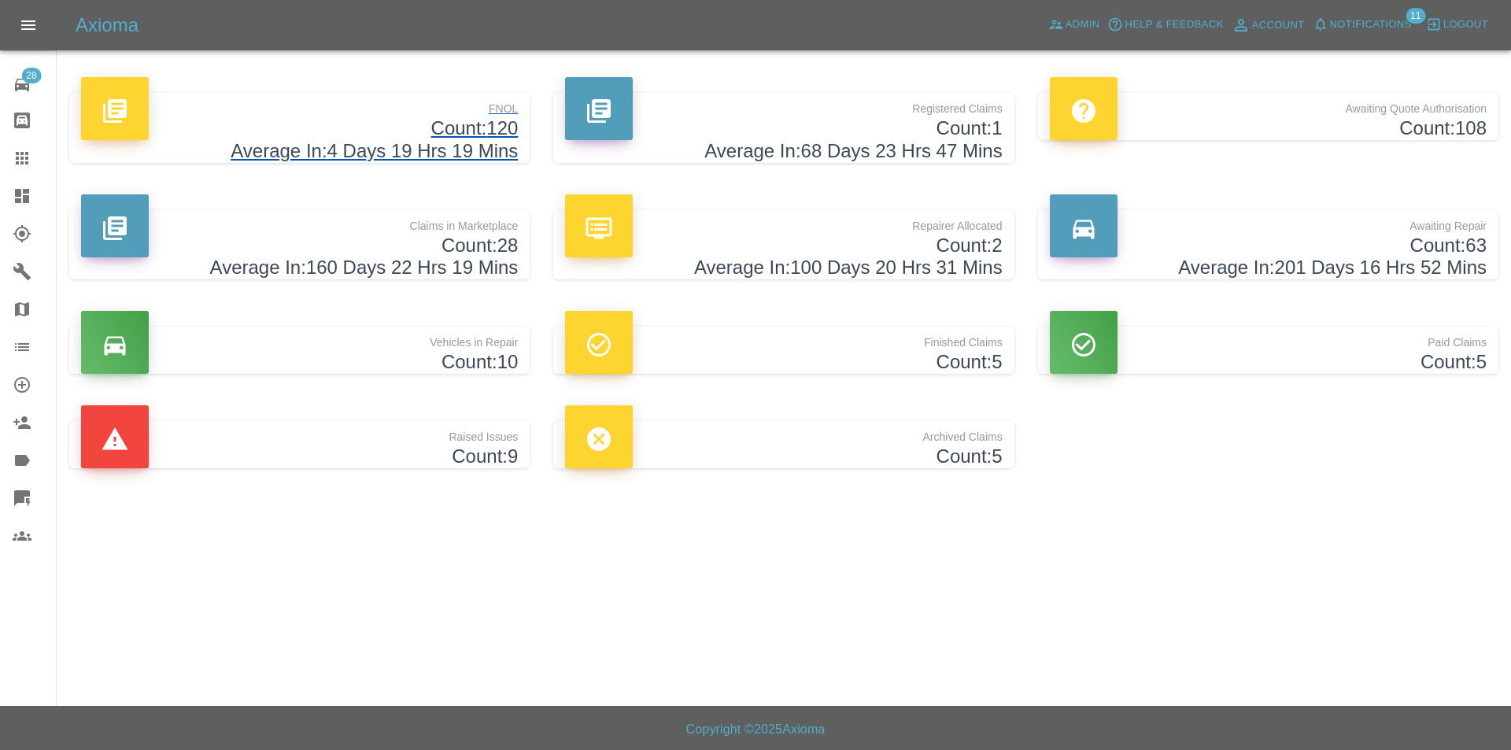
click at [411, 138] on h4 "Count: 120" at bounding box center [299, 128] width 437 height 23
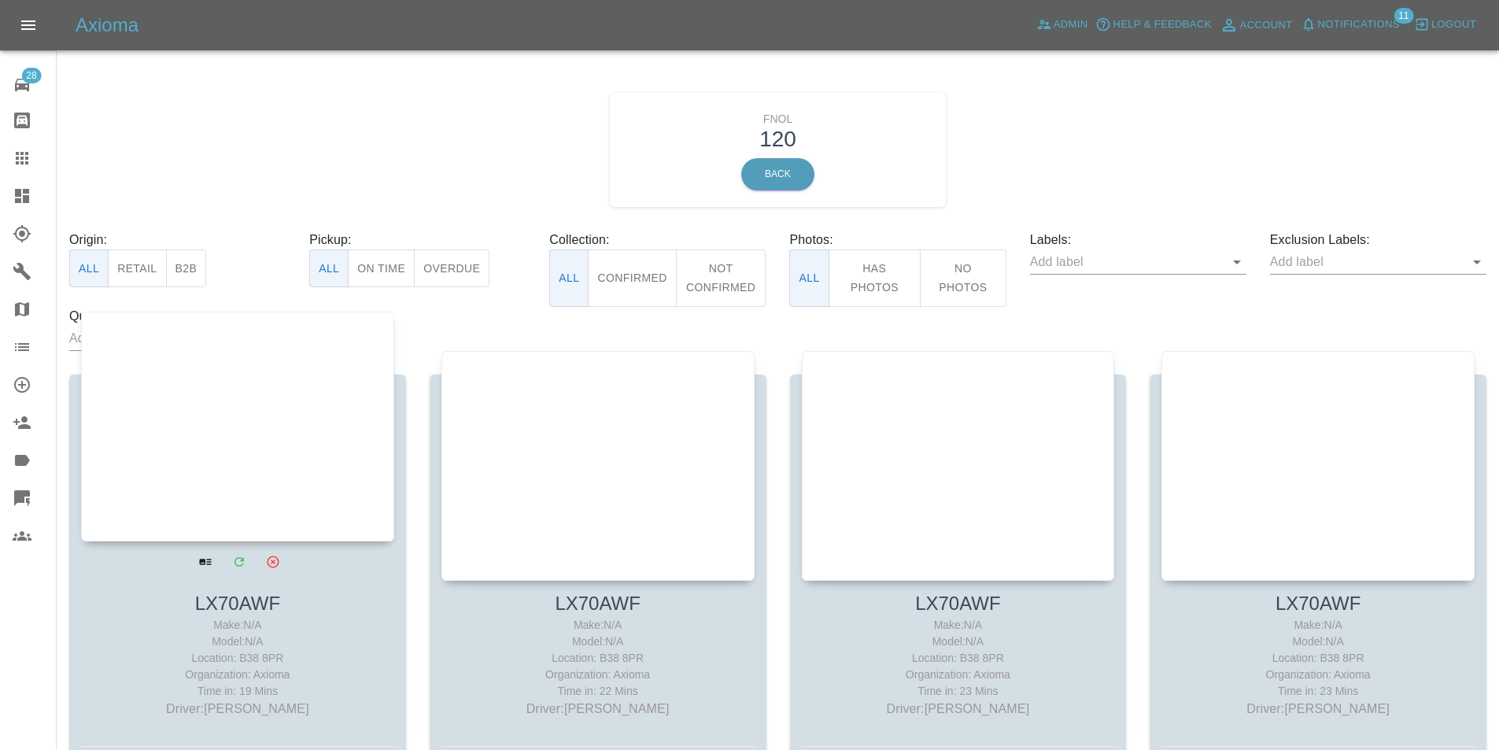
click at [245, 419] on div at bounding box center [237, 427] width 313 height 230
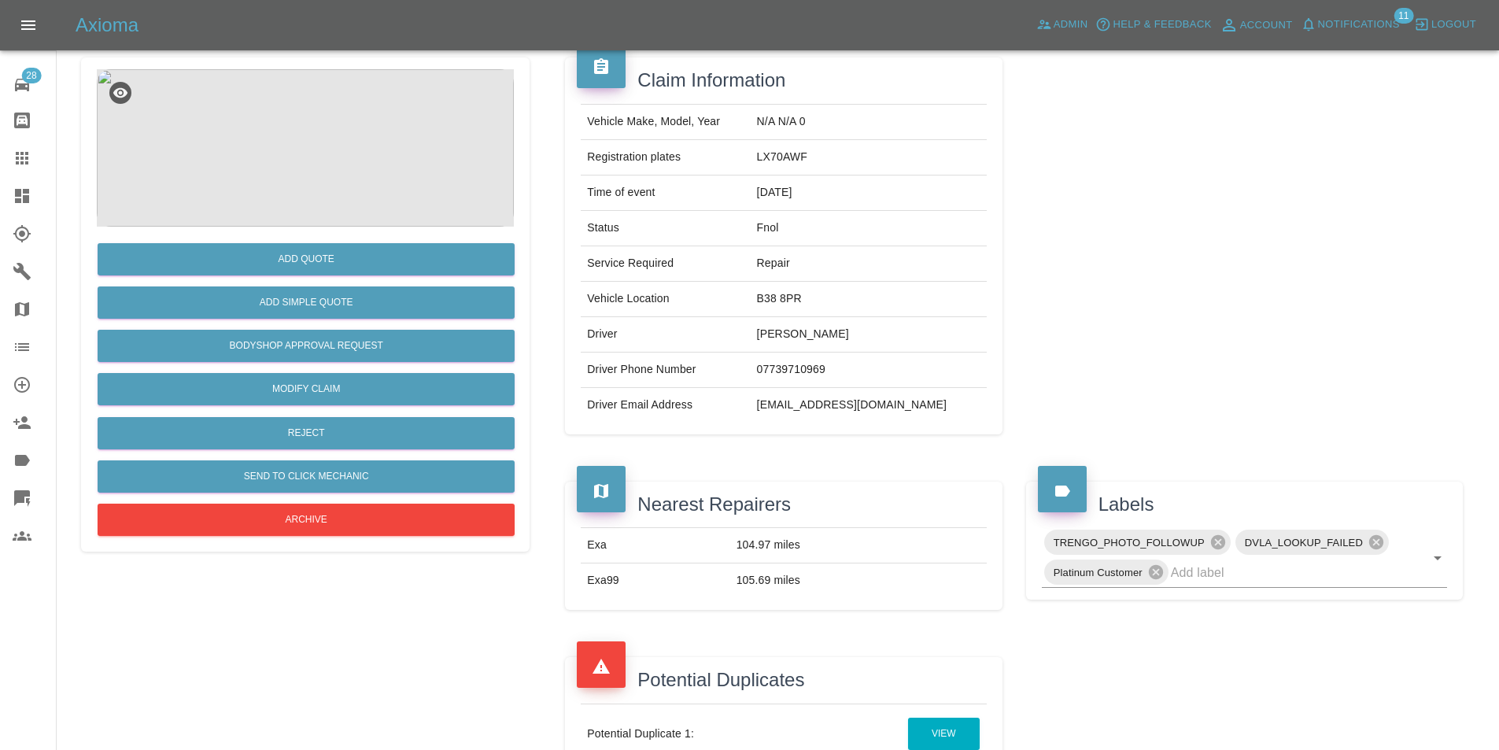
scroll to position [472, 0]
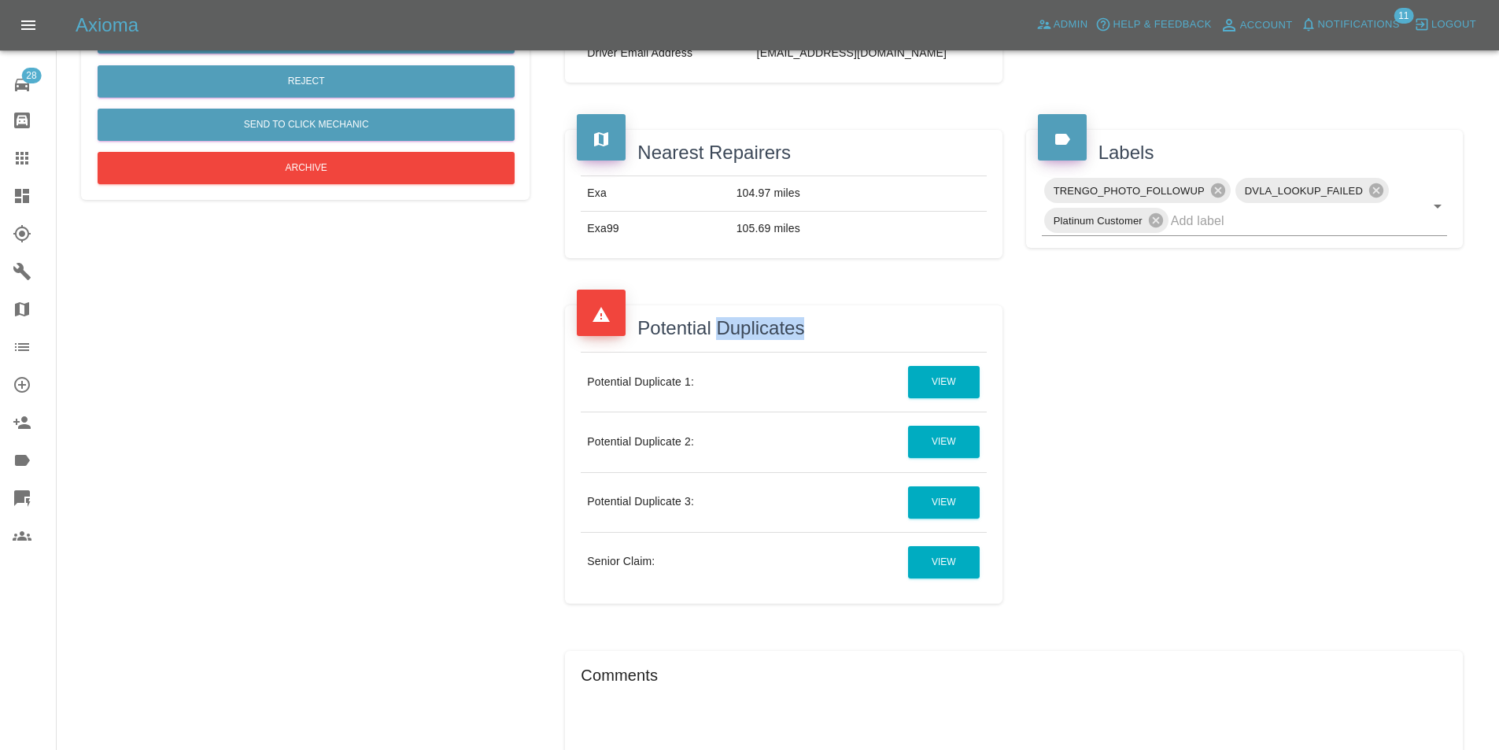
drag, startPoint x: 788, startPoint y: 316, endPoint x: 636, endPoint y: 324, distance: 151.3
click at [678, 323] on h4 "Potential Duplicates" at bounding box center [783, 328] width 413 height 23
click at [645, 340] on div "Potential Duplicate 1: View Potential Duplicate 2: View Potential Duplicate 3: …" at bounding box center [783, 472] width 437 height 264
click at [945, 504] on link "View" at bounding box center [944, 502] width 72 height 32
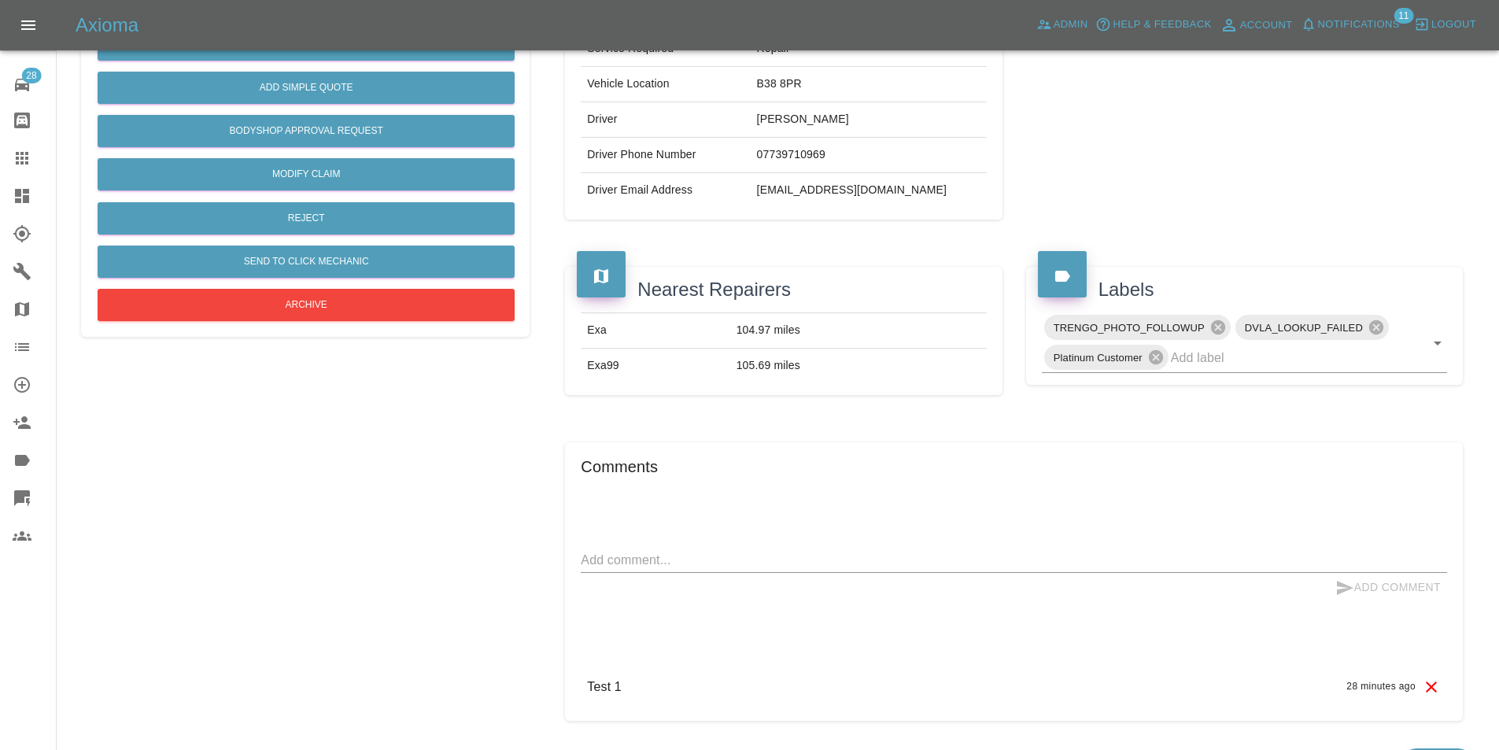
scroll to position [196, 0]
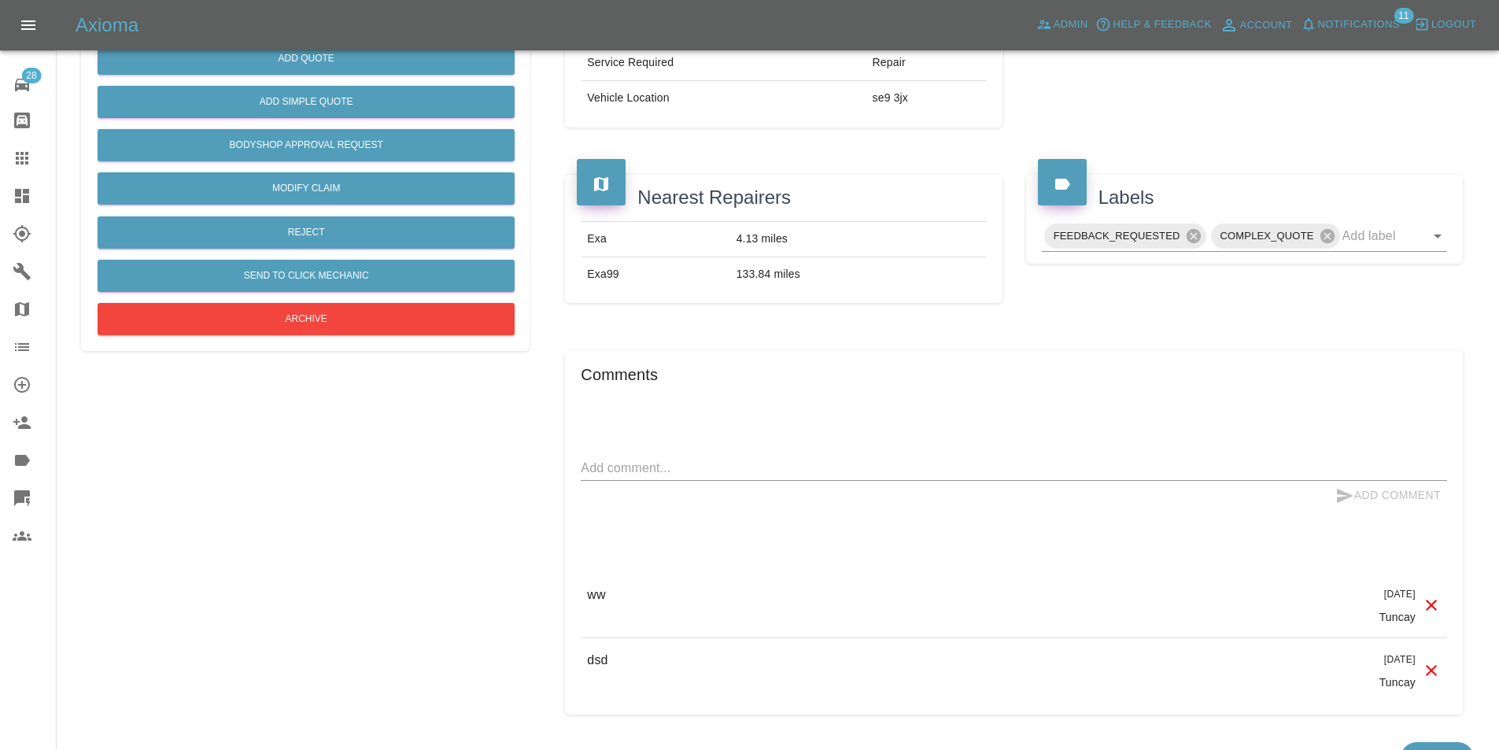
scroll to position [393, 0]
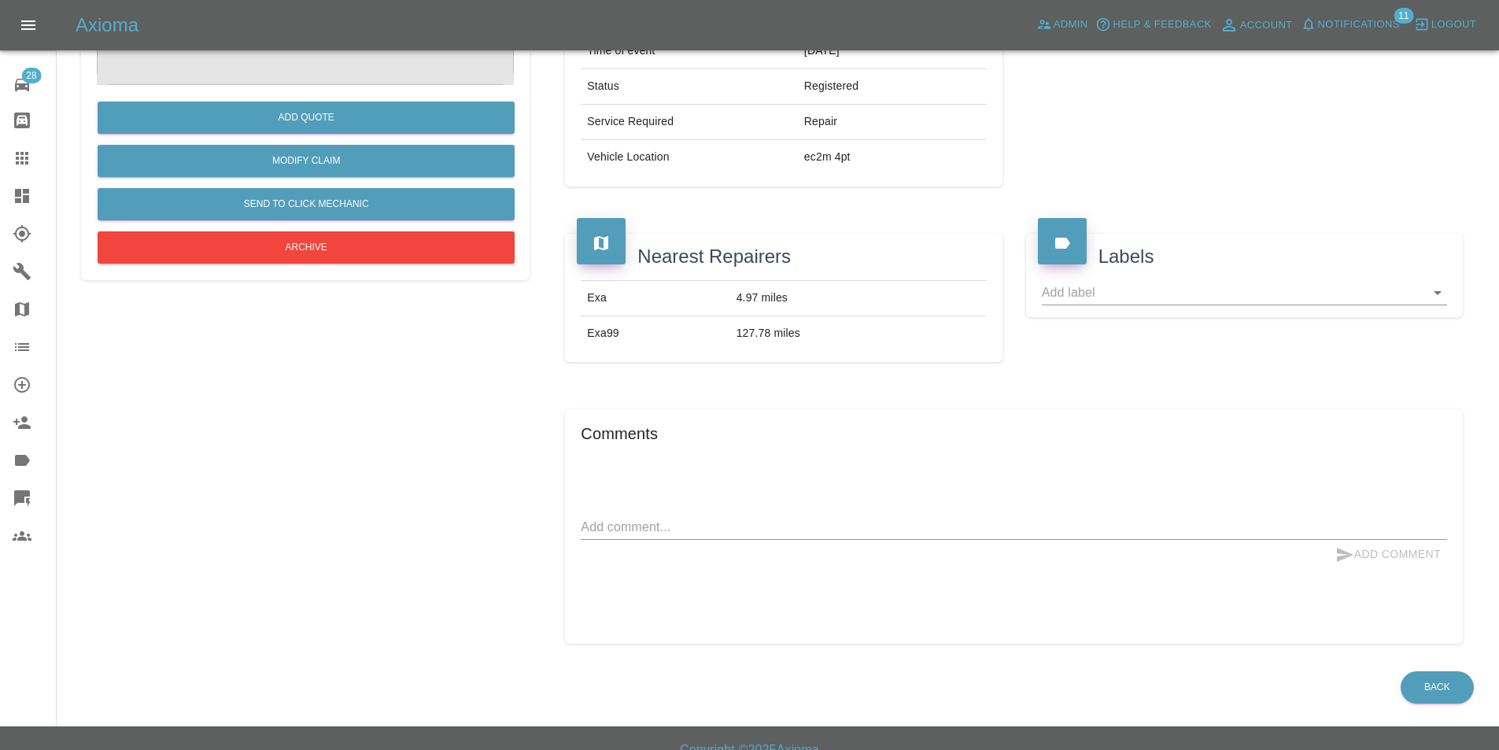
scroll to position [280, 0]
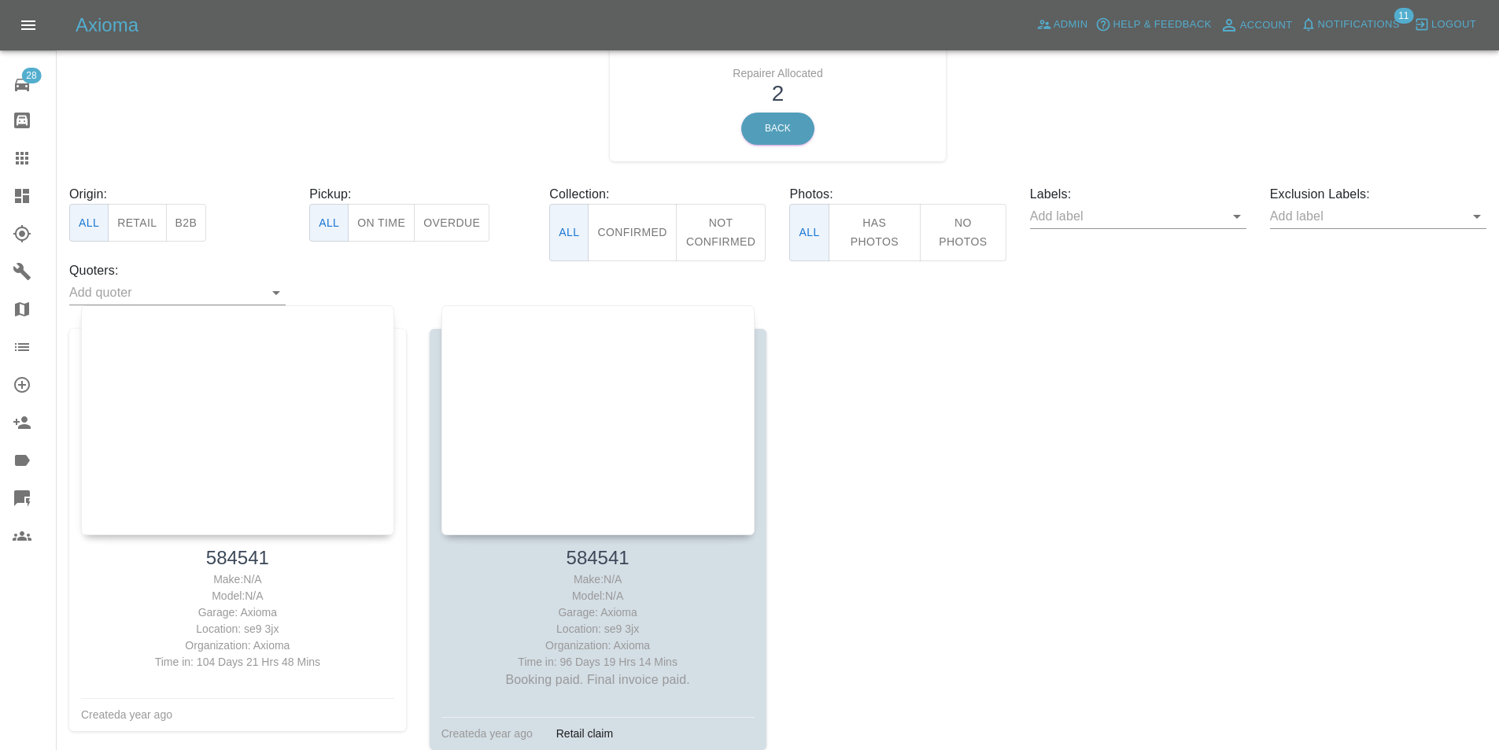
scroll to position [155, 0]
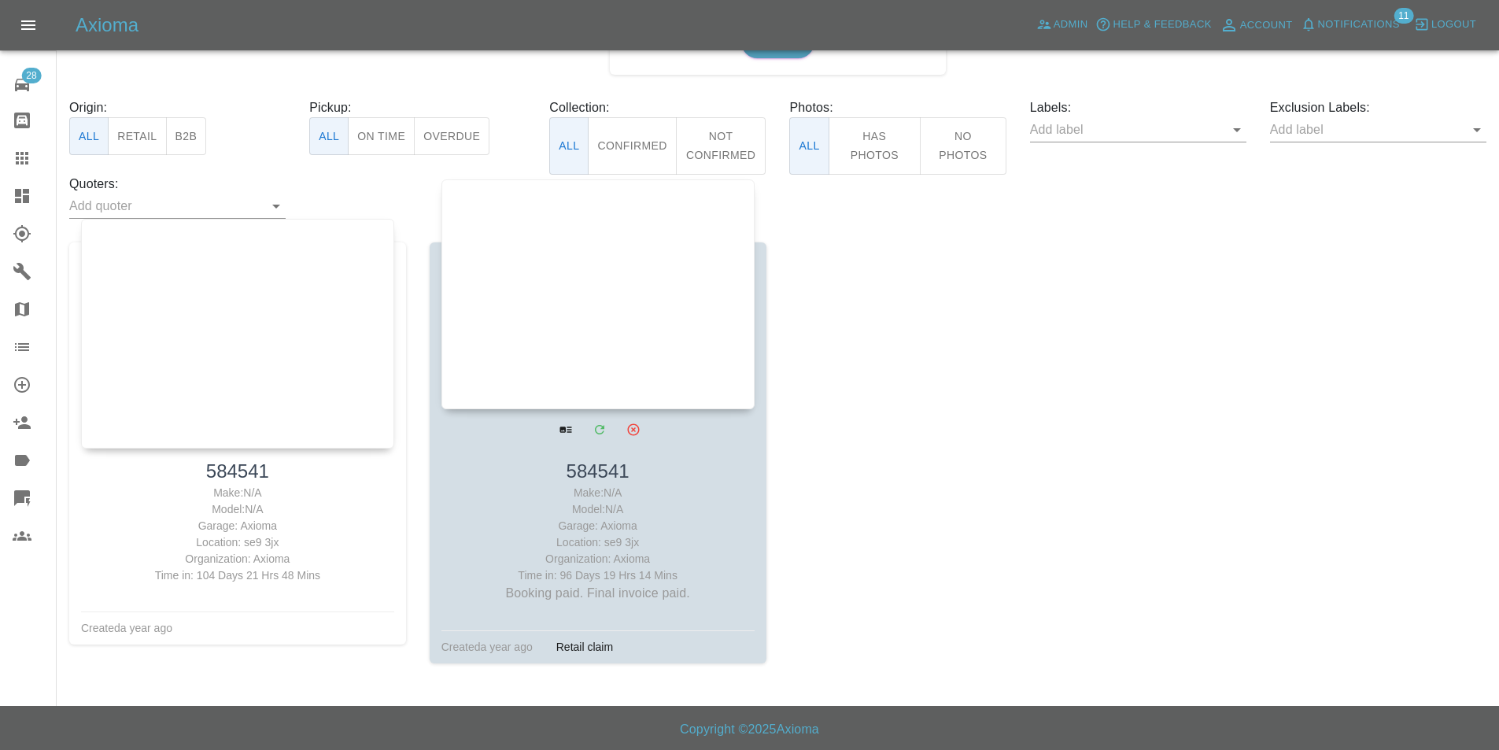
click at [636, 259] on div at bounding box center [597, 294] width 313 height 230
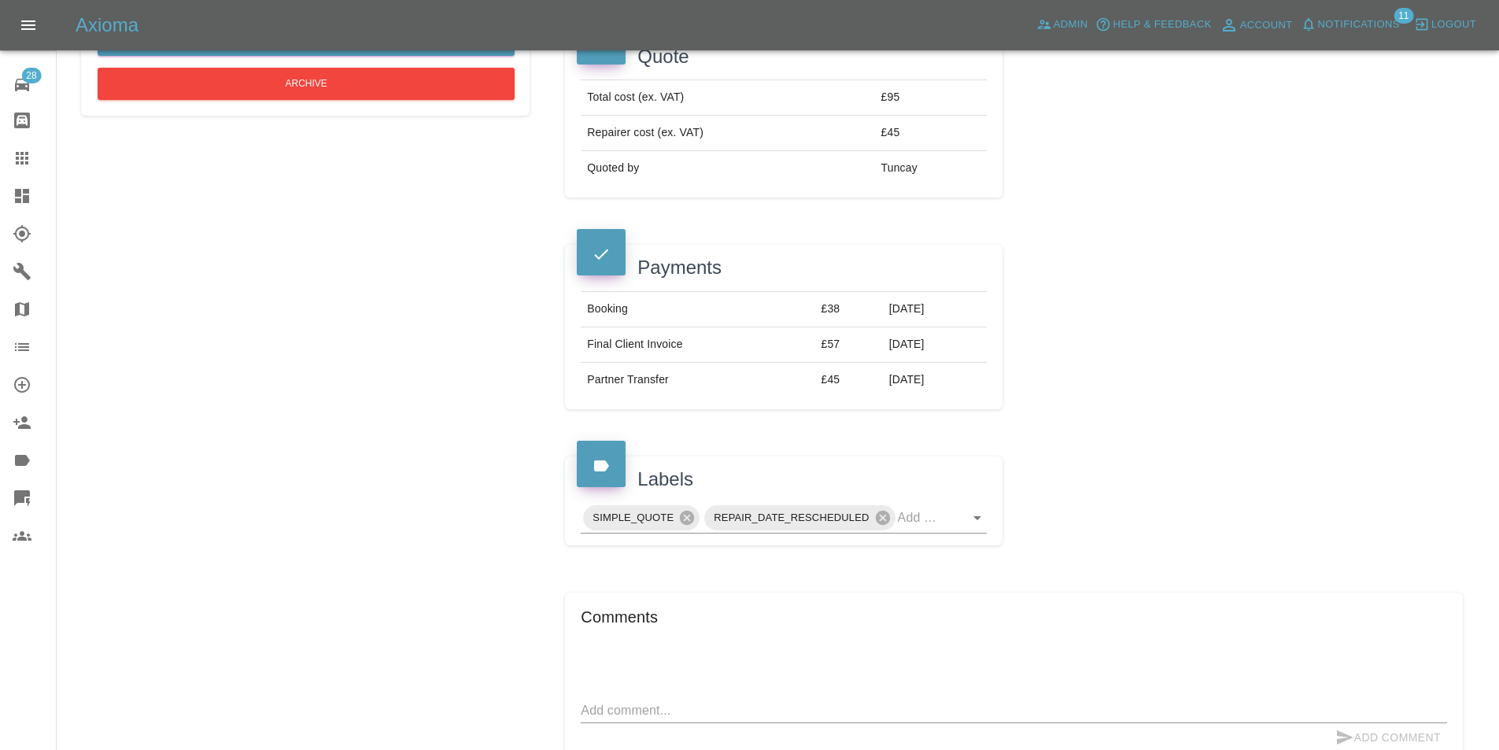
scroll to position [629, 0]
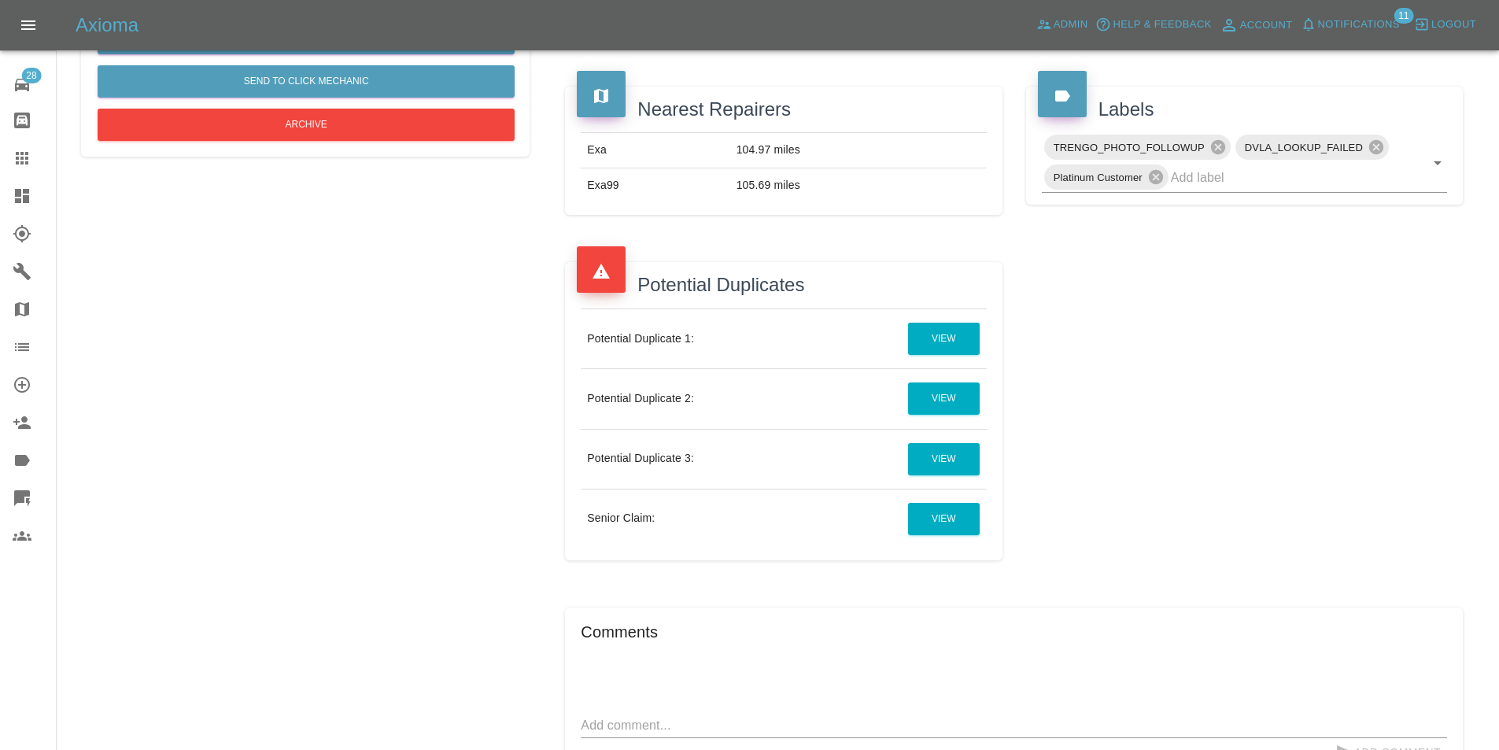
scroll to position [472, 0]
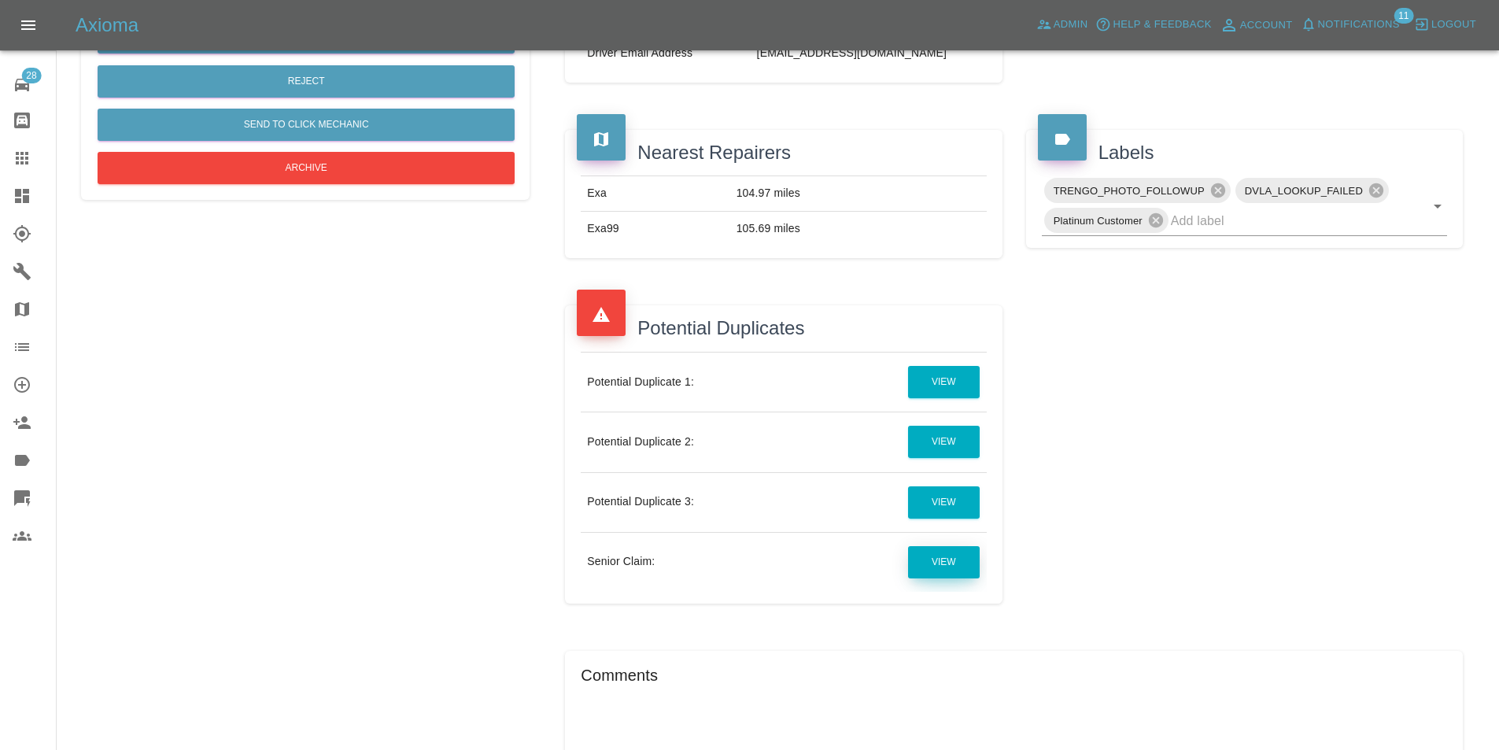
click at [913, 565] on link "View" at bounding box center [944, 562] width 72 height 32
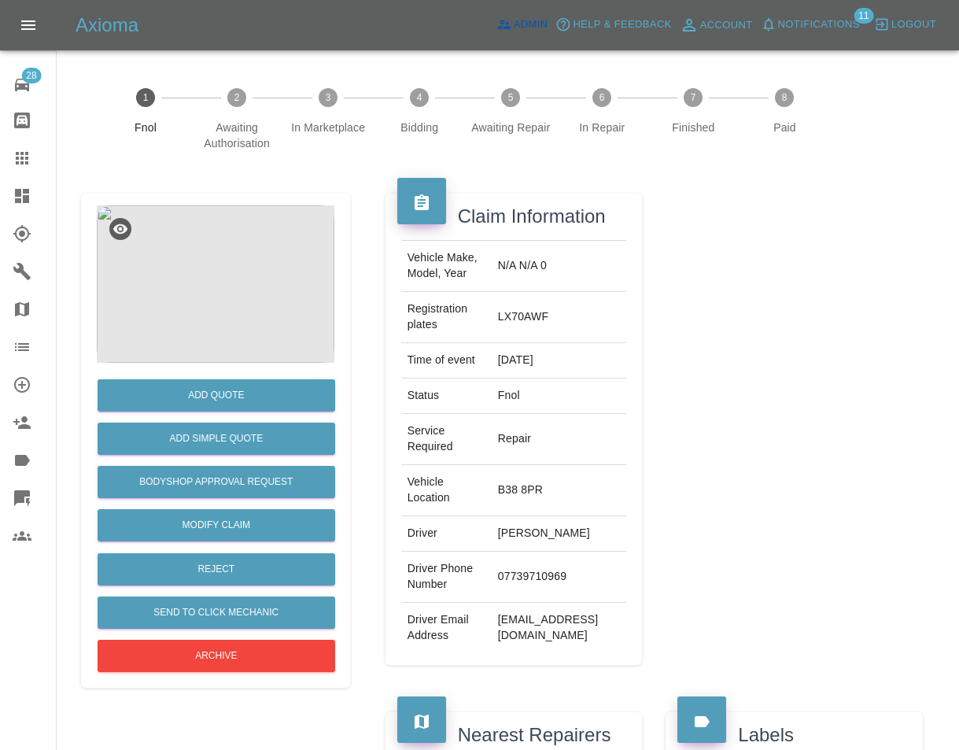
click at [545, 28] on span "Admin" at bounding box center [531, 25] width 35 height 18
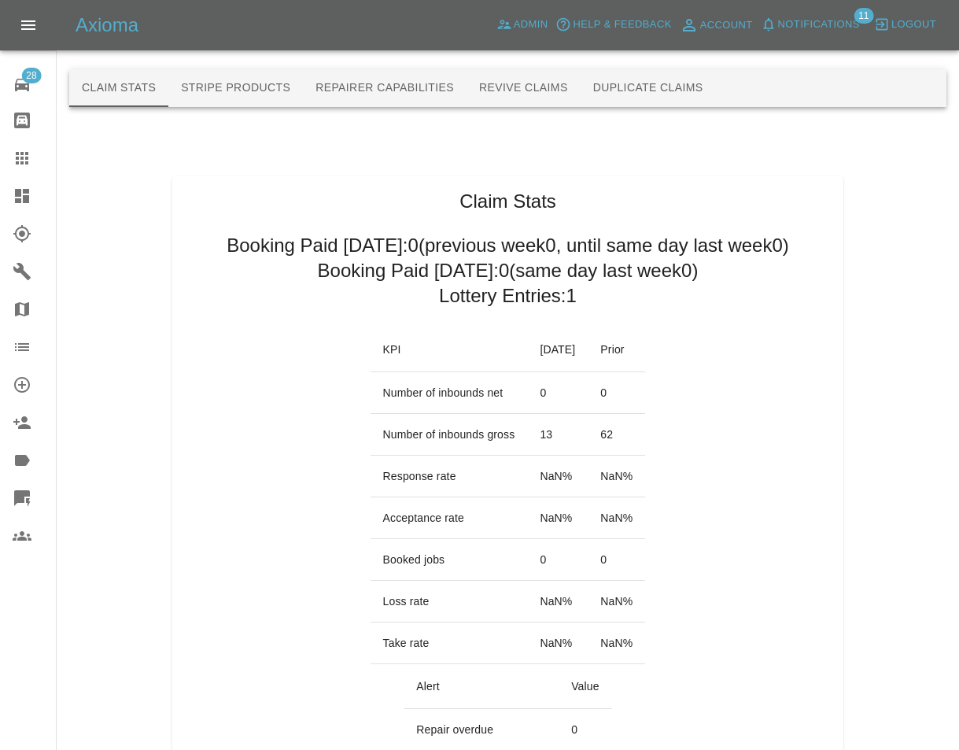
click at [699, 68] on div at bounding box center [507, 44] width 877 height 50
click at [682, 81] on button "Duplicate Claims" at bounding box center [648, 88] width 135 height 38
